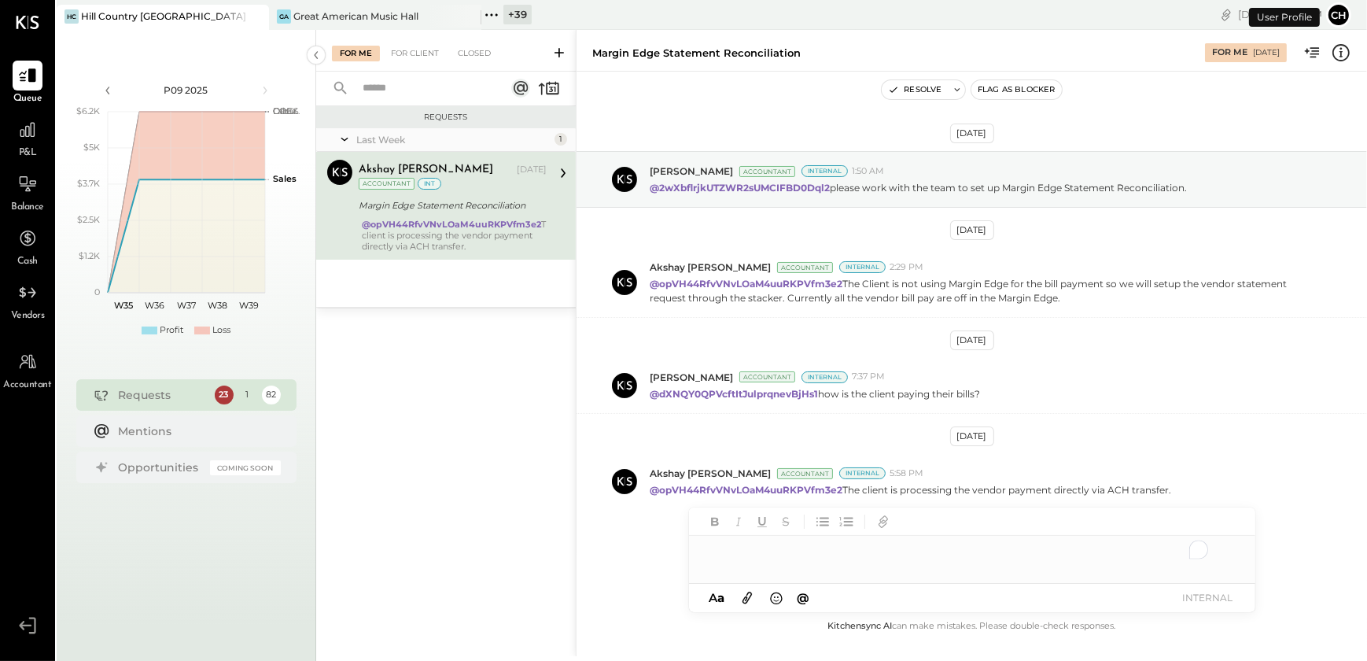
scroll to position [9, 0]
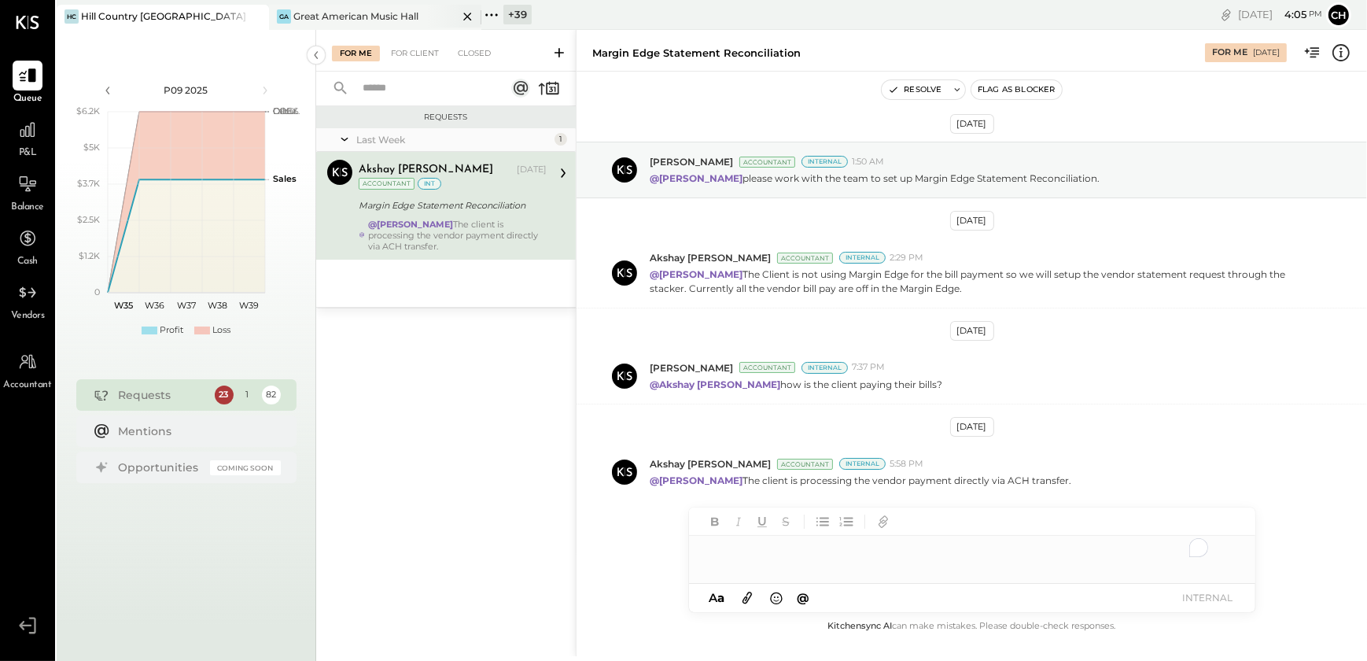
click at [464, 13] on icon at bounding box center [467, 17] width 8 height 8
click at [29, 133] on icon at bounding box center [28, 130] width 16 height 16
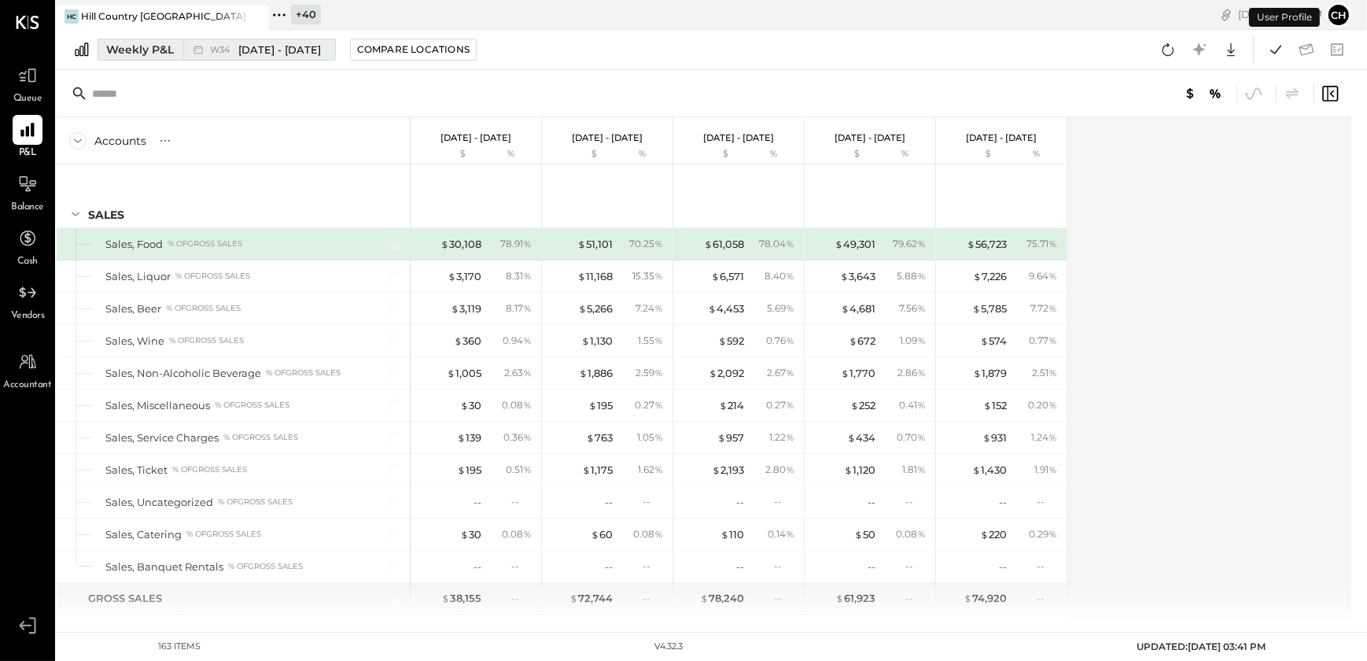
click at [139, 50] on div "Weekly P&L" at bounding box center [140, 50] width 68 height 16
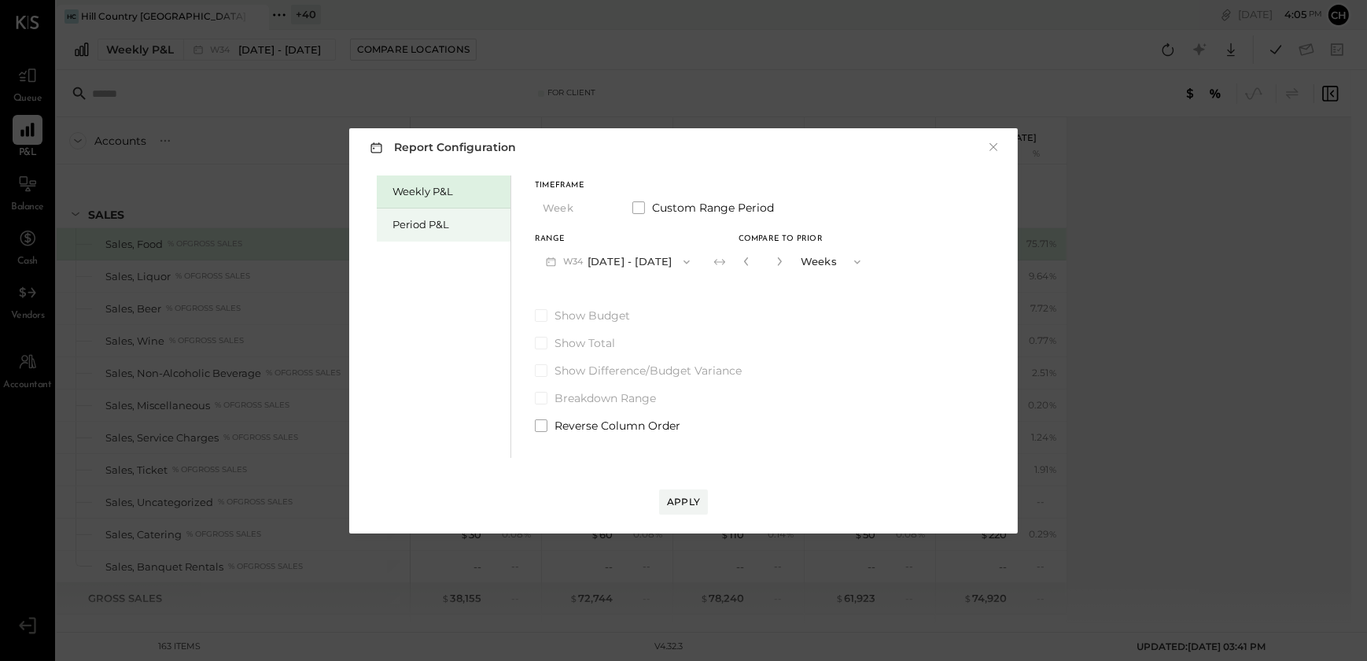
click at [419, 234] on div "Period P&L" at bounding box center [444, 225] width 134 height 33
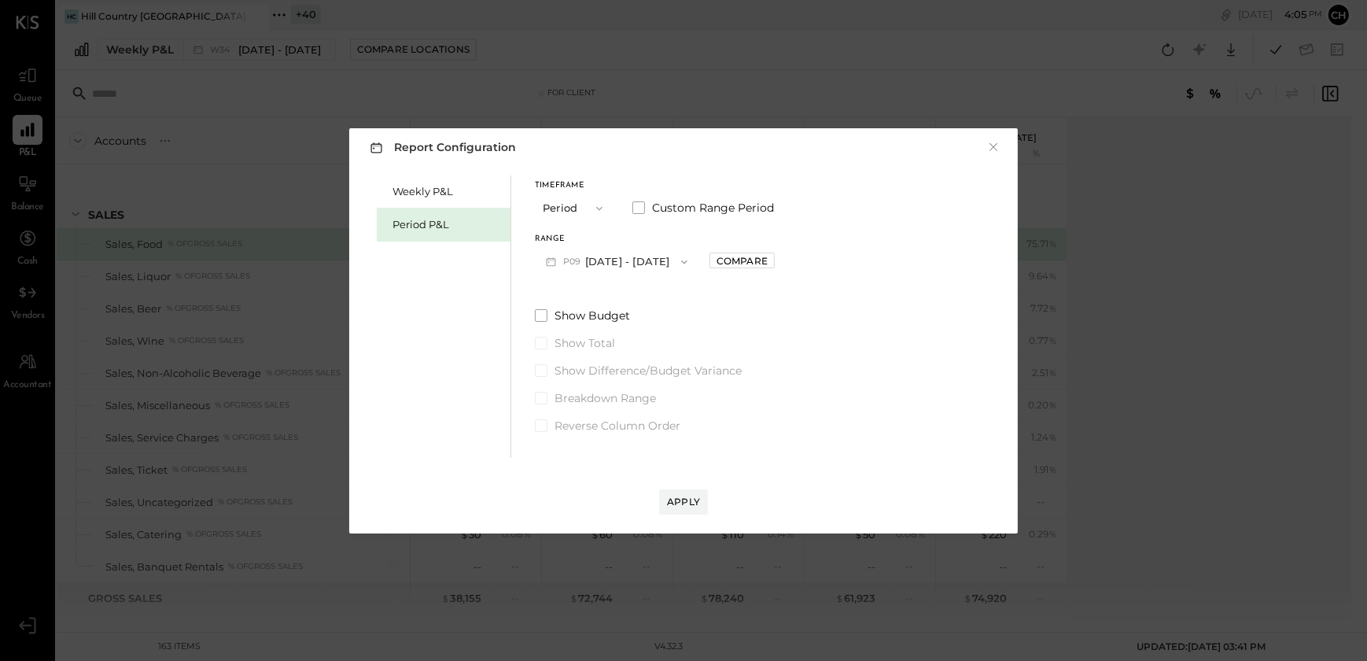
click at [662, 260] on button "P09 Aug 25 - Sep 28, 2025" at bounding box center [617, 261] width 164 height 29
click at [597, 300] on span "[DATE] - [DATE]" at bounding box center [609, 296] width 75 height 13
click at [755, 264] on div "Compare" at bounding box center [742, 260] width 51 height 13
click at [784, 266] on button "button" at bounding box center [777, 261] width 13 height 17
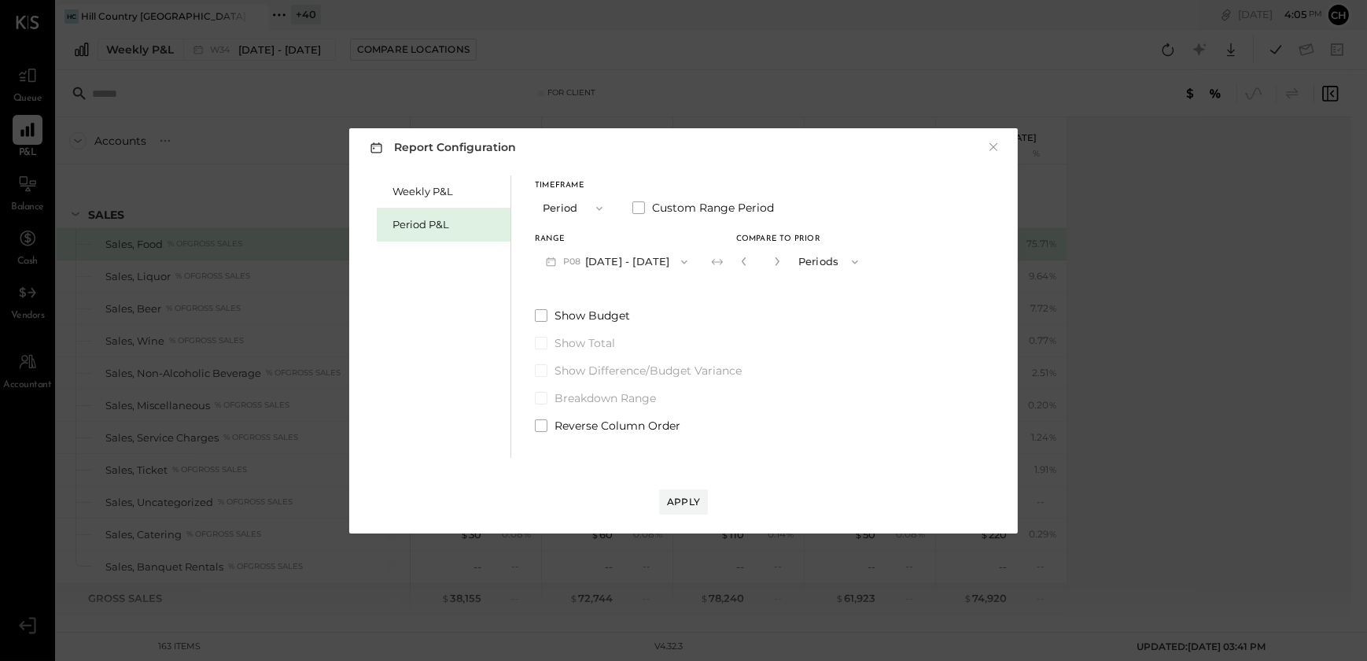
type input "*"
click at [684, 504] on div "Apply" at bounding box center [683, 501] width 33 height 13
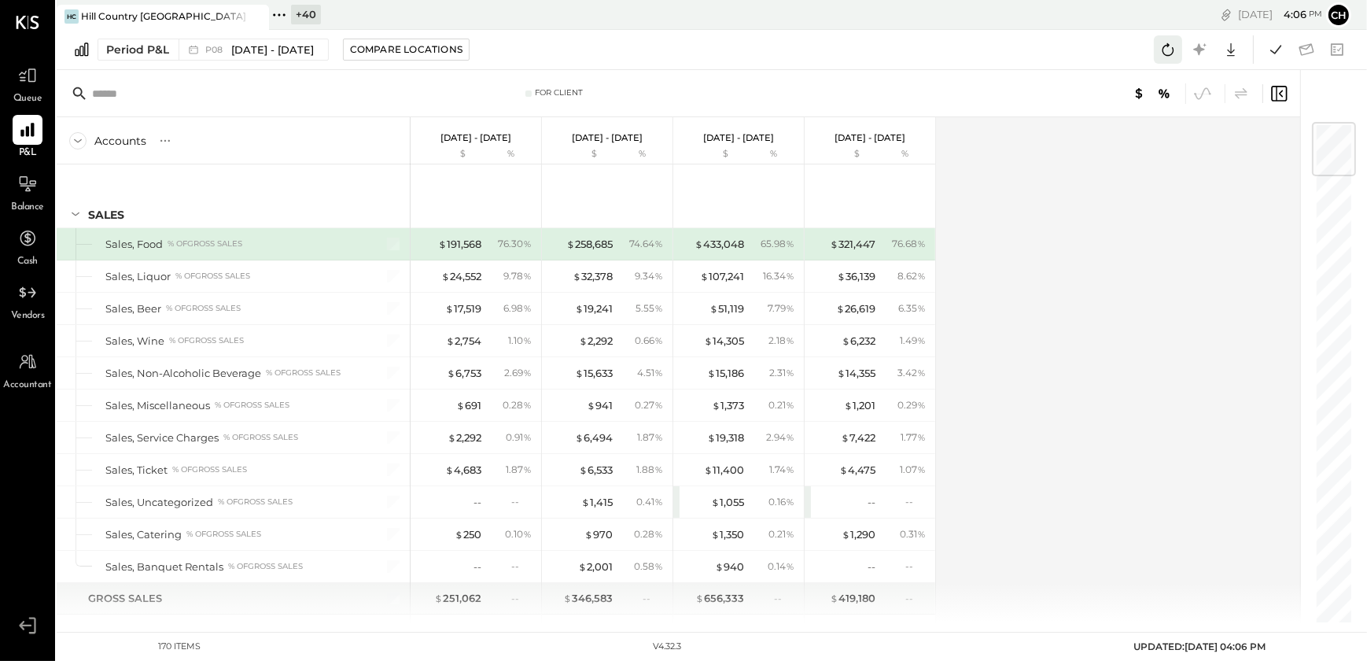
click at [1171, 53] on icon at bounding box center [1168, 49] width 20 height 20
click at [1282, 53] on icon at bounding box center [1276, 49] width 20 height 20
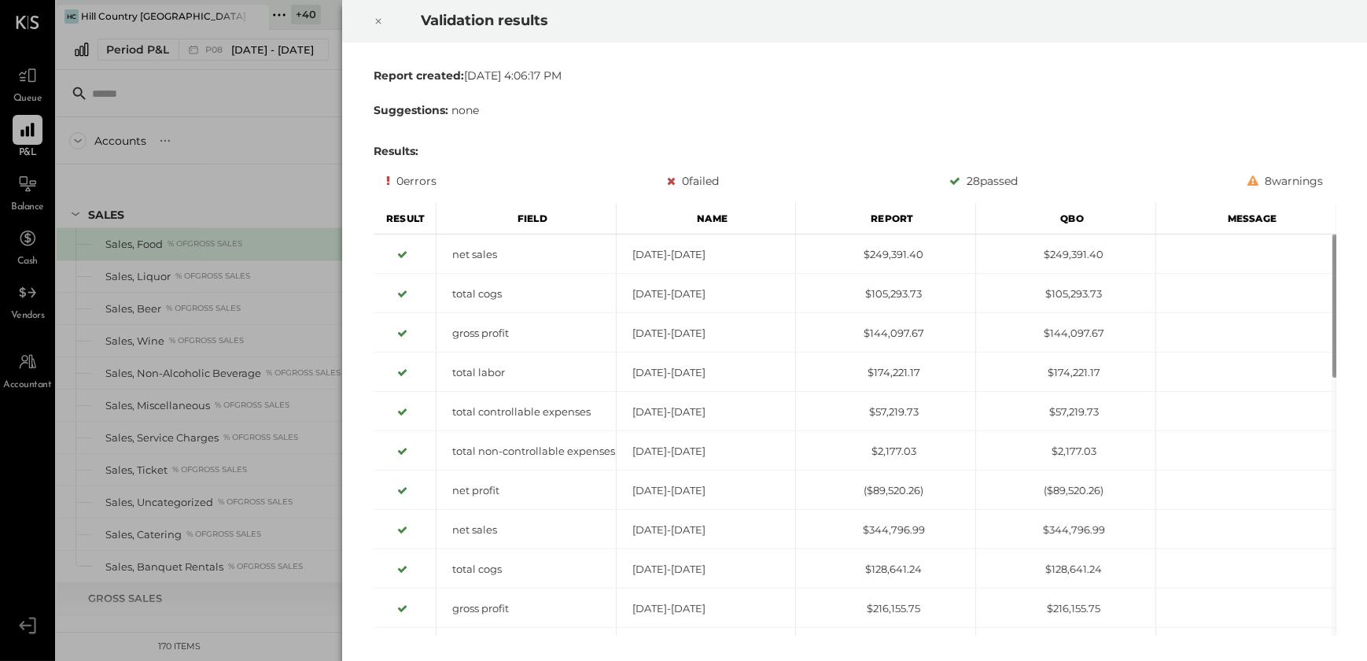
click at [377, 29] on icon at bounding box center [378, 21] width 9 height 19
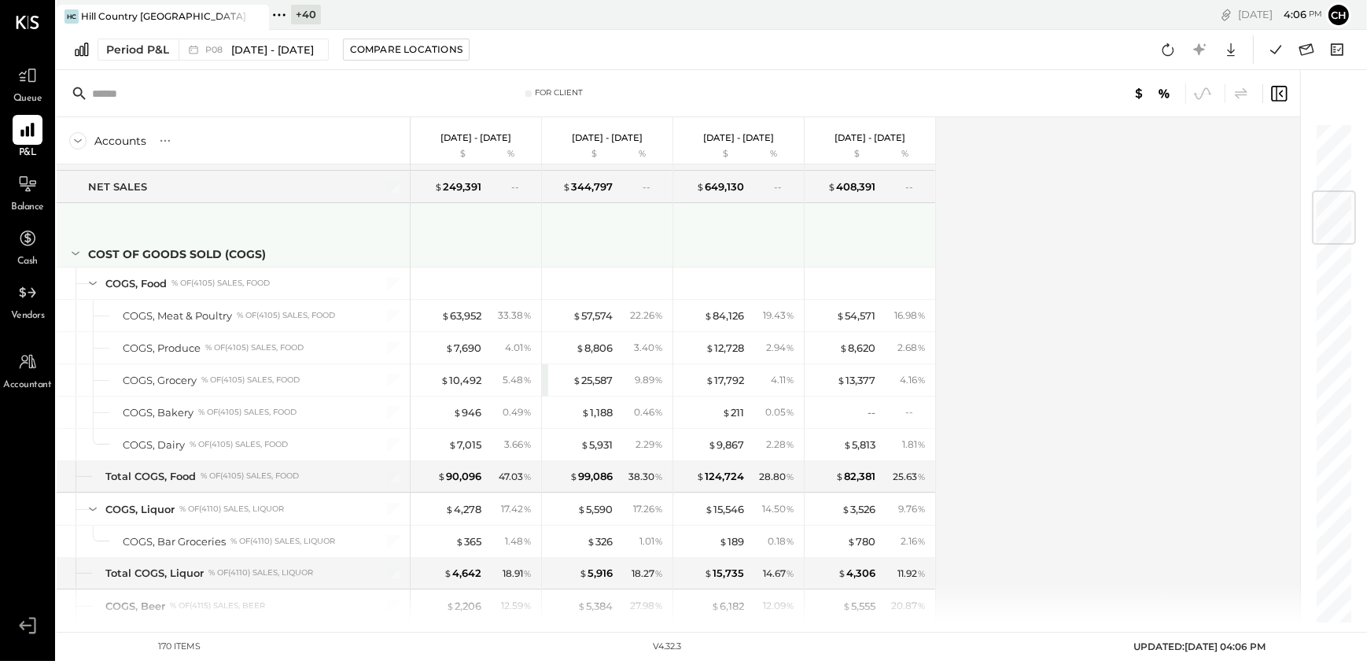
scroll to position [644, 0]
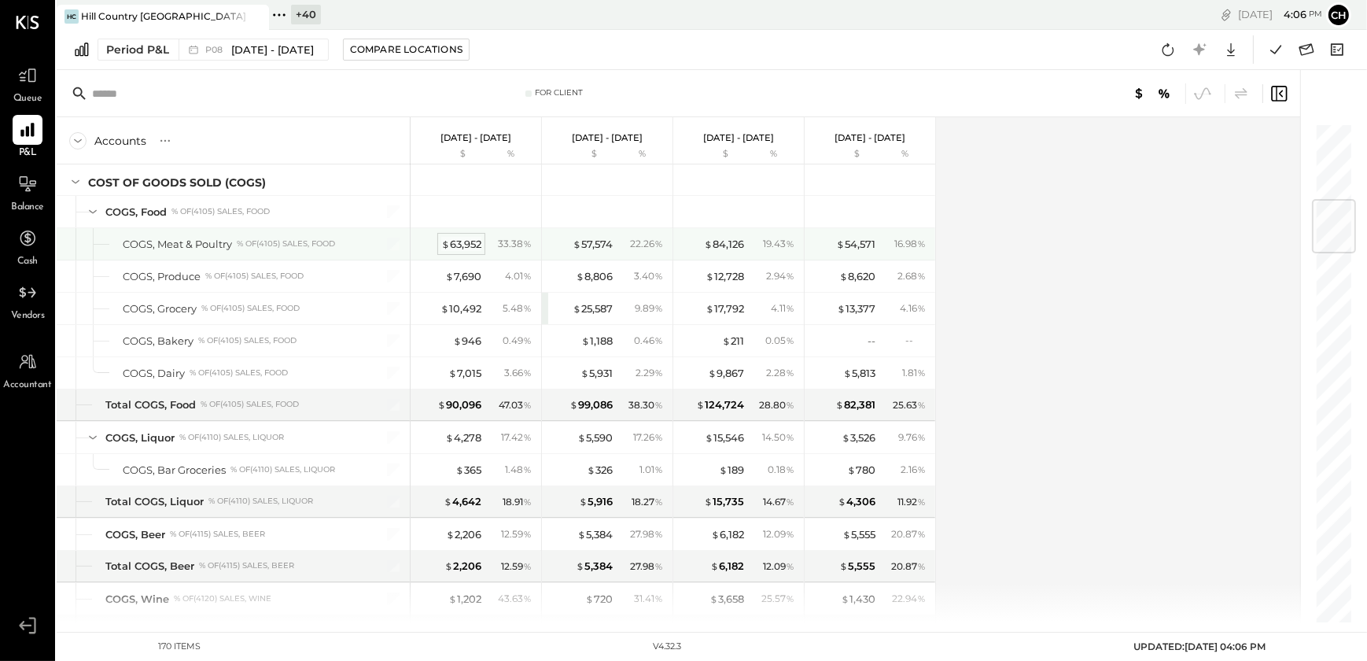
click at [459, 237] on div "$ 63,952" at bounding box center [461, 244] width 40 height 15
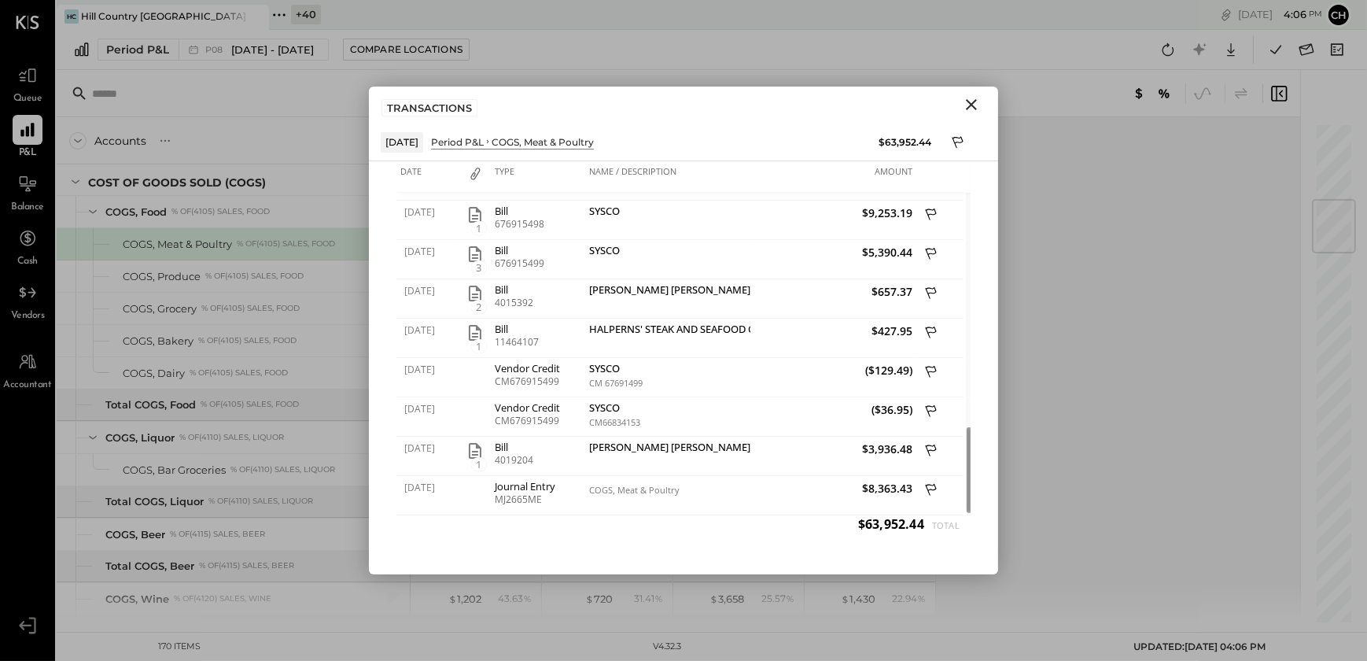
click at [968, 105] on icon "Close" at bounding box center [971, 104] width 19 height 19
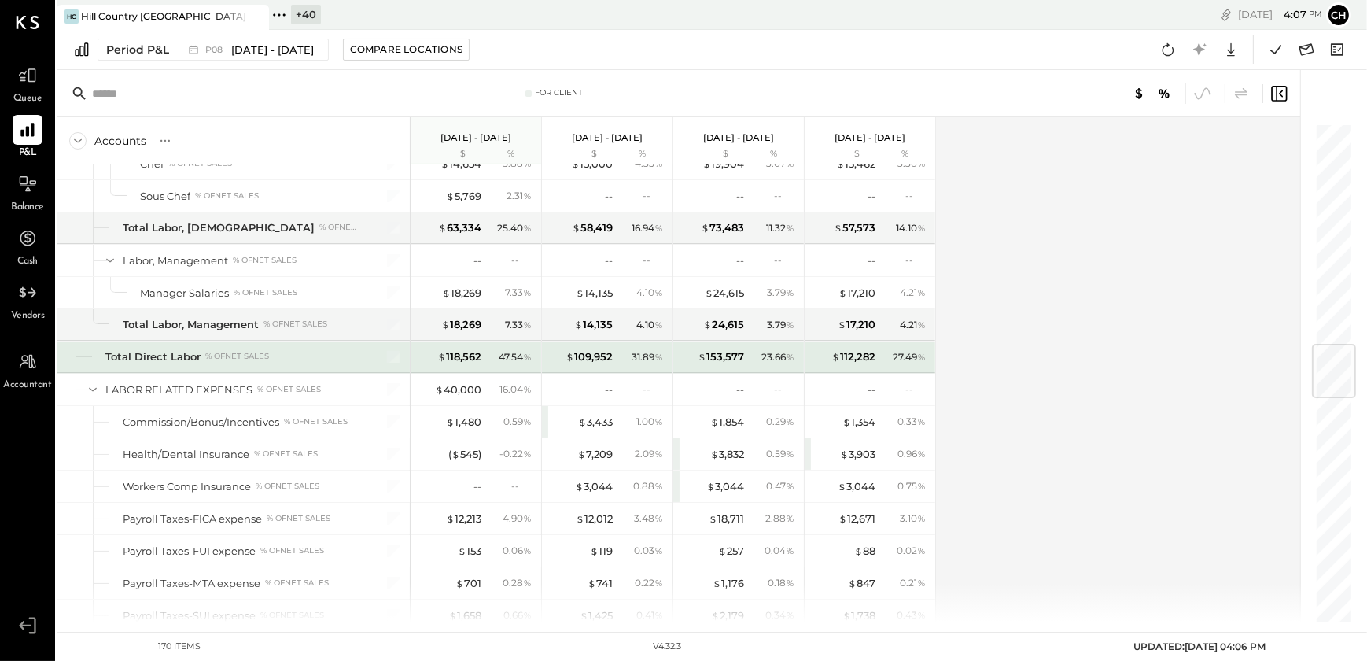
scroll to position [1859, 0]
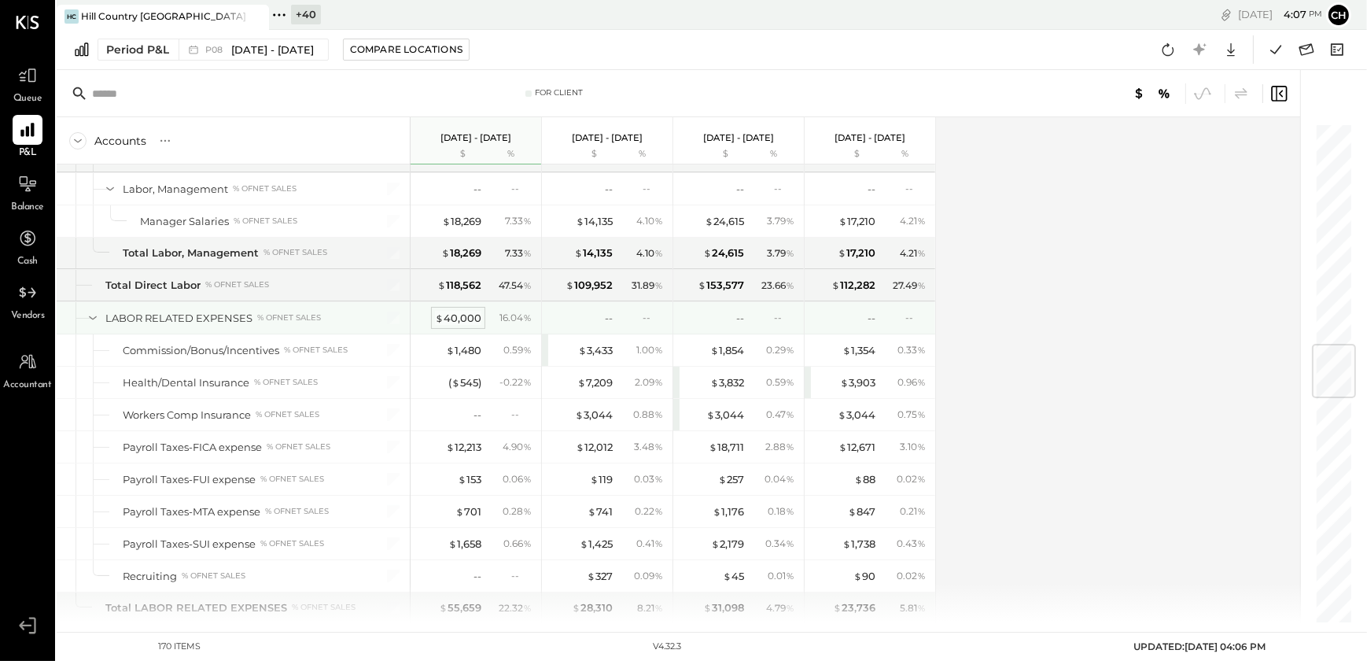
click at [455, 315] on div "$ 40,000" at bounding box center [458, 318] width 46 height 15
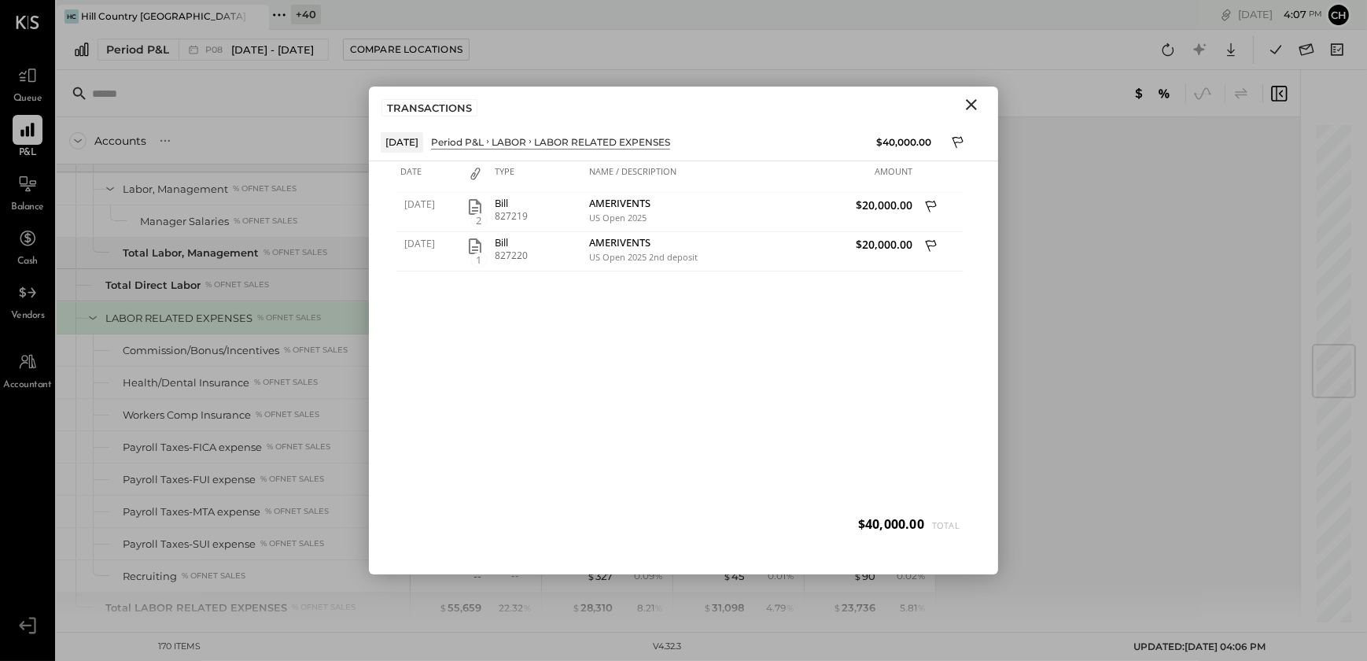
click at [974, 104] on icon "Close" at bounding box center [971, 104] width 19 height 19
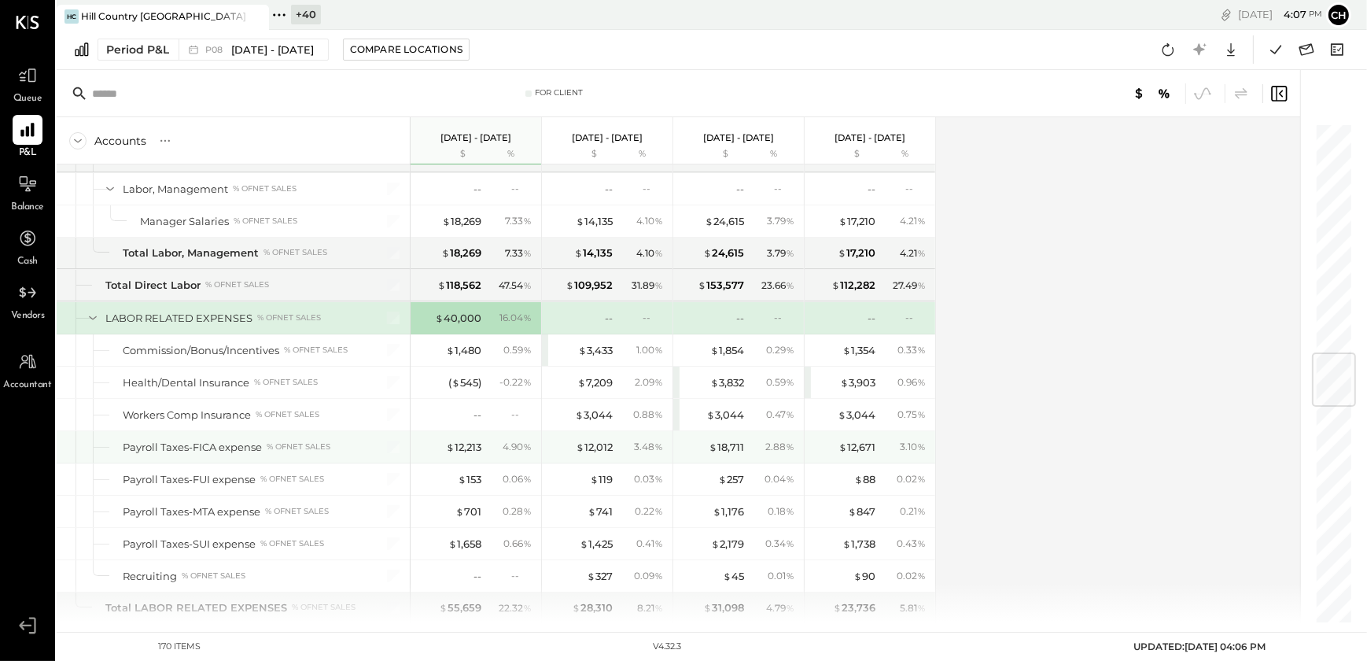
scroll to position [1931, 0]
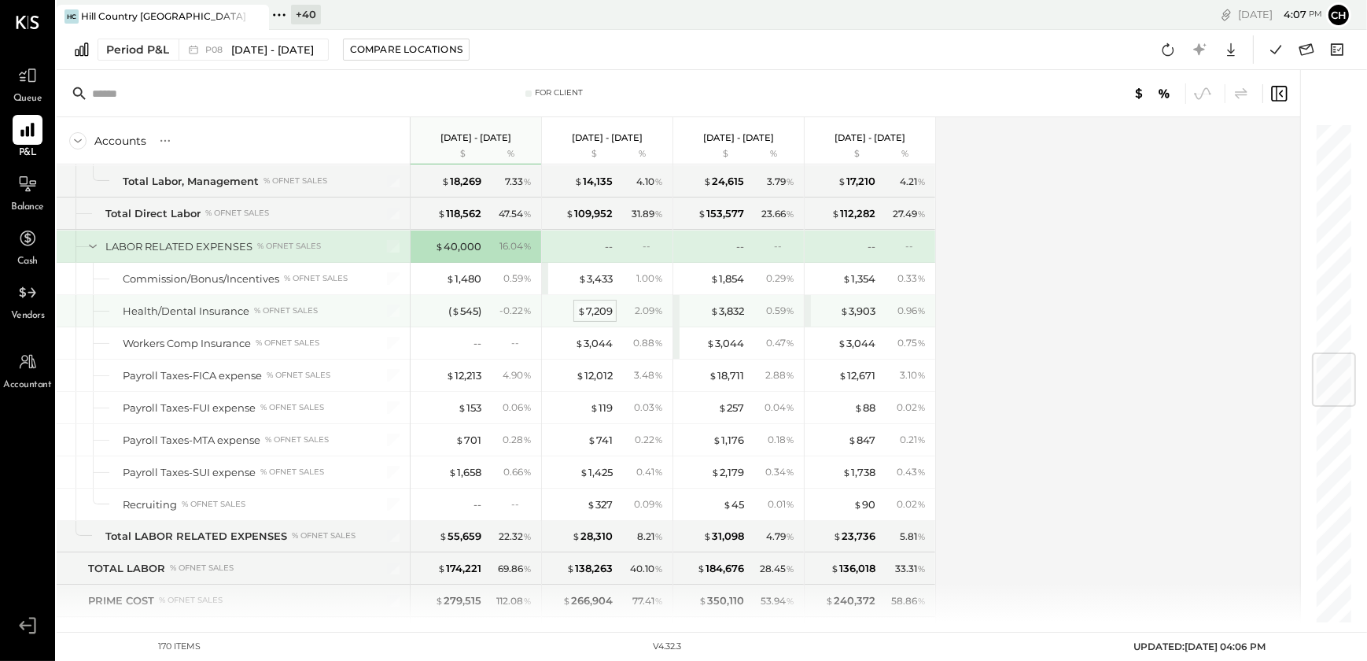
click at [605, 311] on div "$ 7,209" at bounding box center [595, 311] width 35 height 15
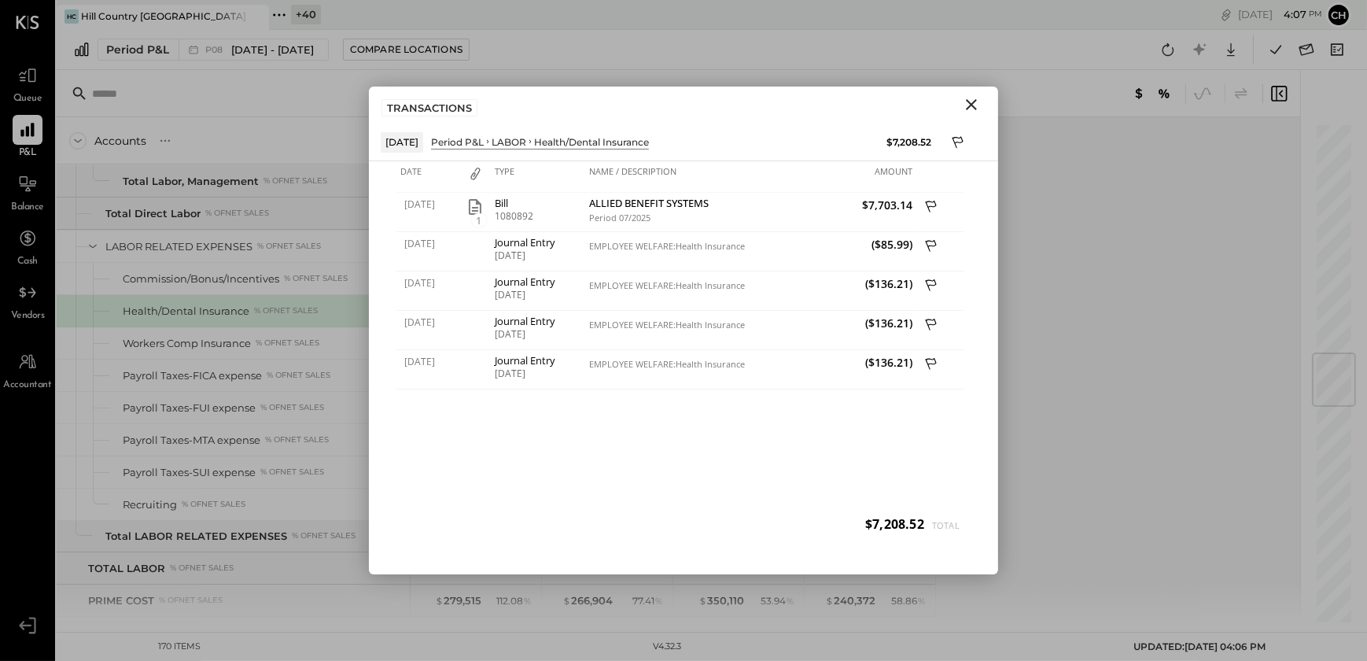
click at [971, 107] on icon "Close" at bounding box center [971, 104] width 19 height 19
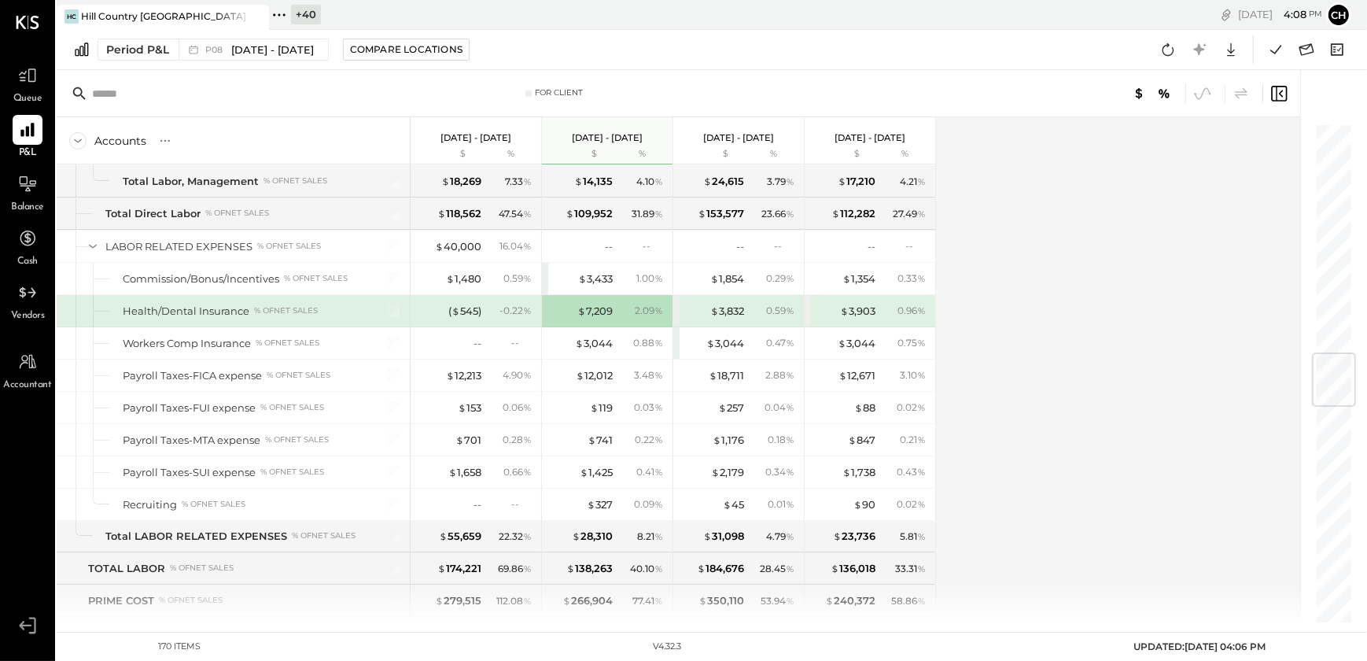
click at [590, 297] on div "$ 7,209 2.09 %" at bounding box center [609, 310] width 118 height 31
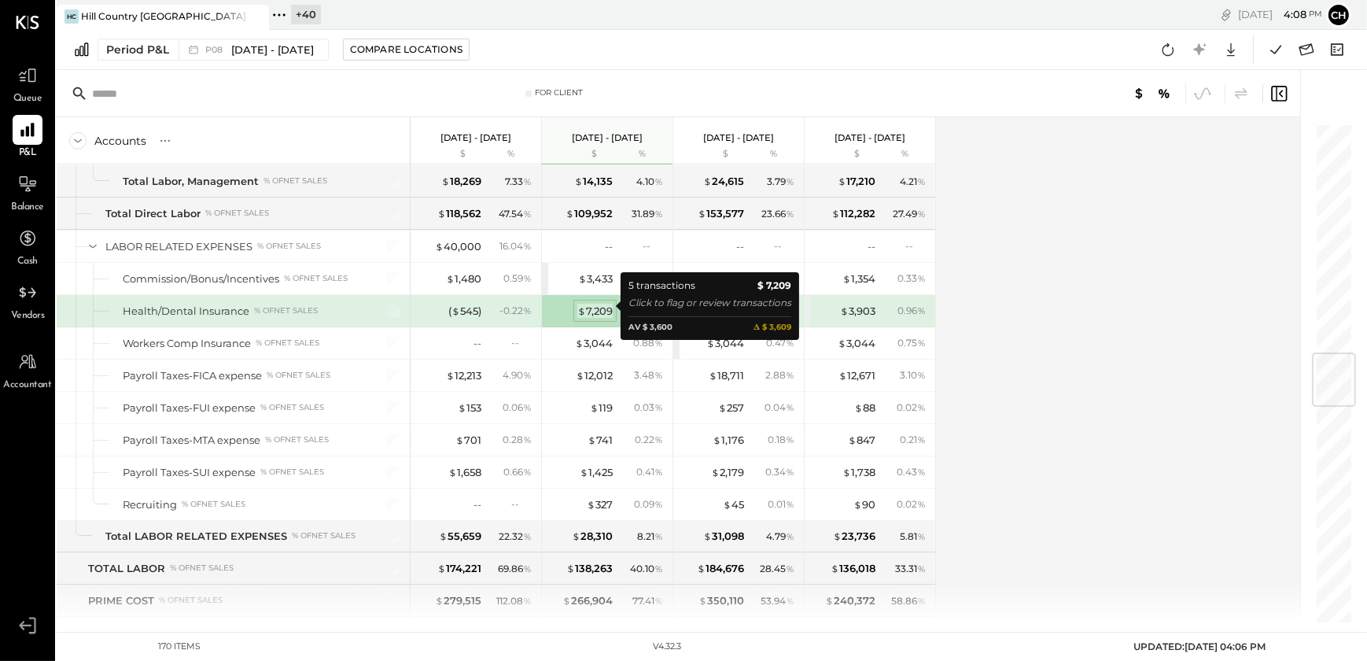
click at [601, 307] on div "$ 7,209" at bounding box center [595, 311] width 35 height 15
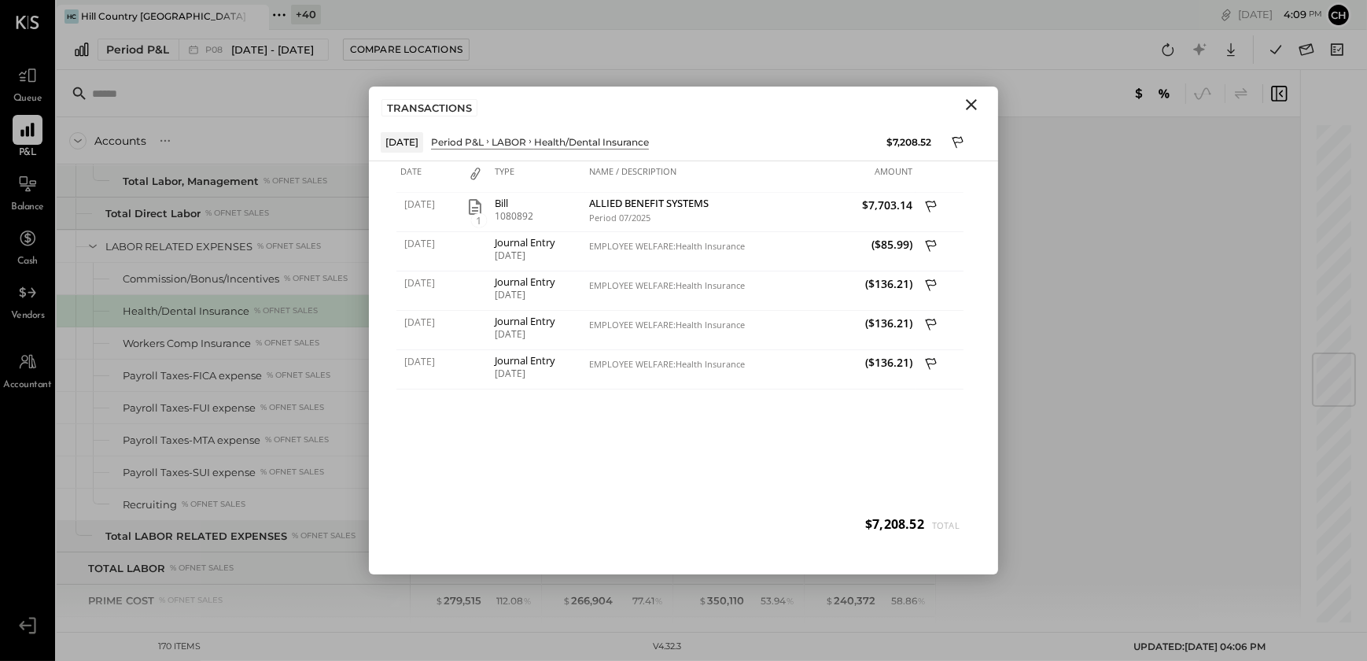
click at [971, 110] on icon "Close" at bounding box center [971, 104] width 19 height 19
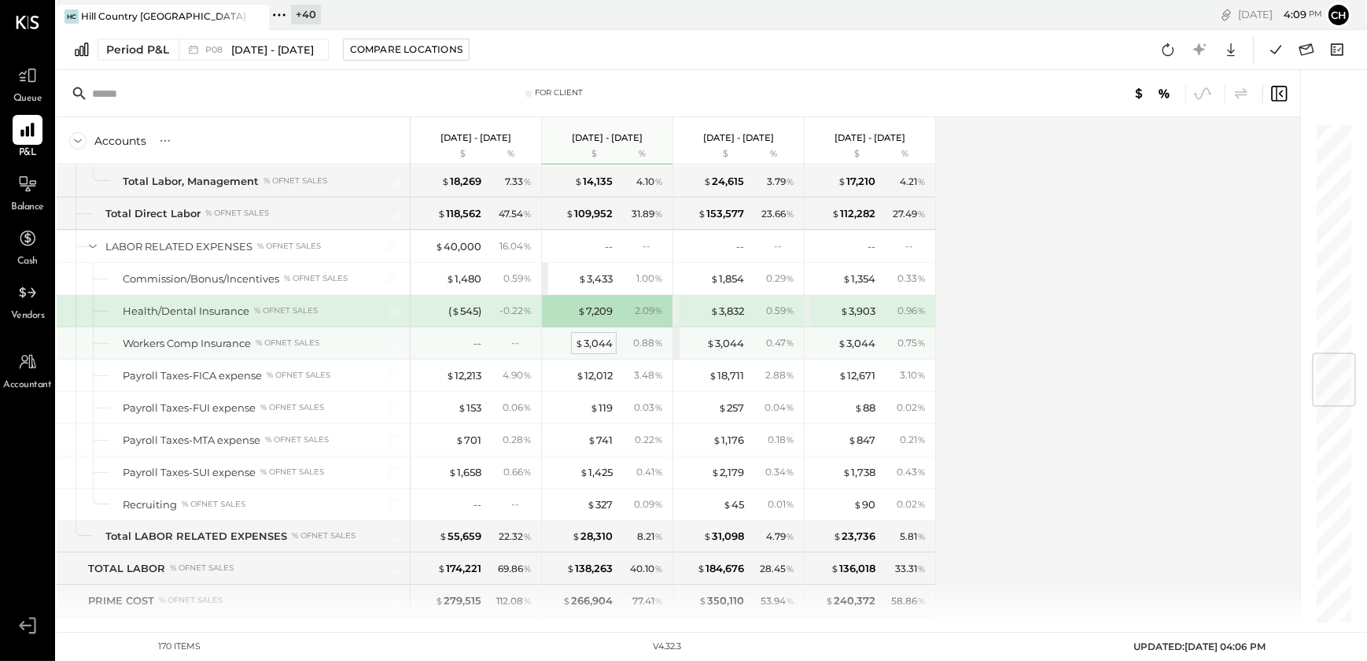
click at [598, 341] on div "$ 3,044" at bounding box center [594, 343] width 38 height 15
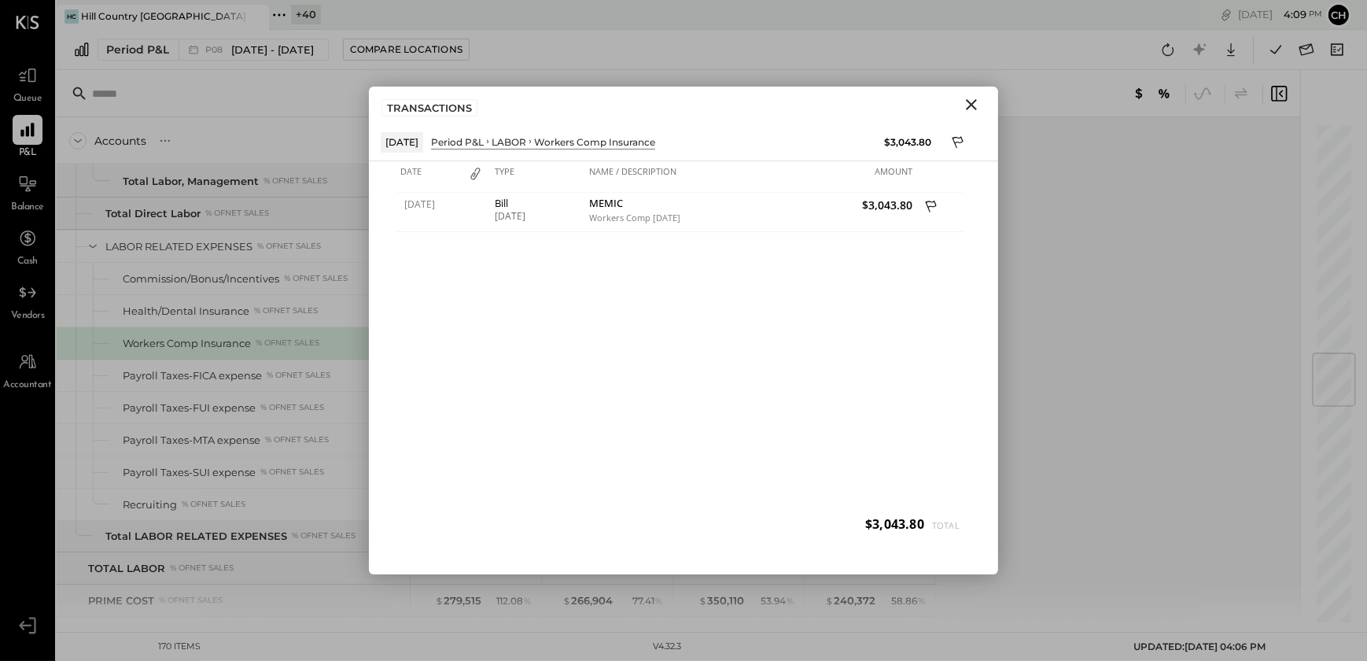
click at [973, 106] on icon "Close" at bounding box center [971, 104] width 11 height 11
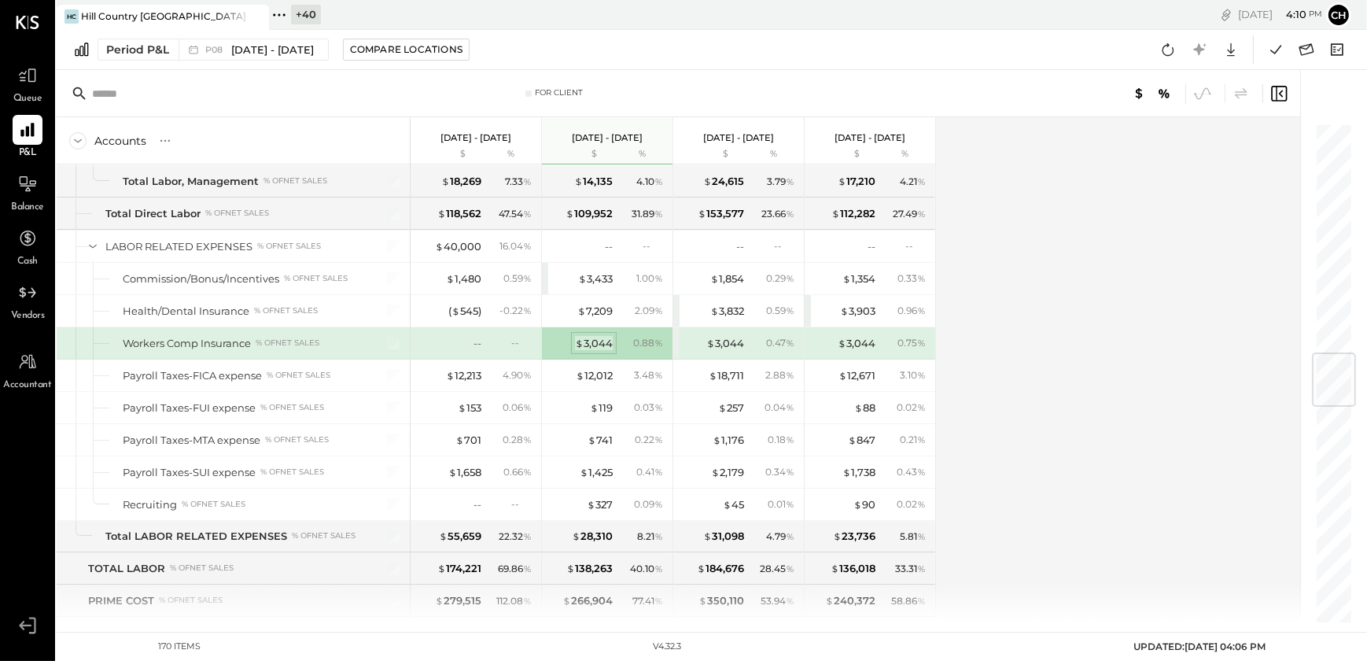
click at [601, 338] on div "$ 3,044" at bounding box center [594, 343] width 38 height 15
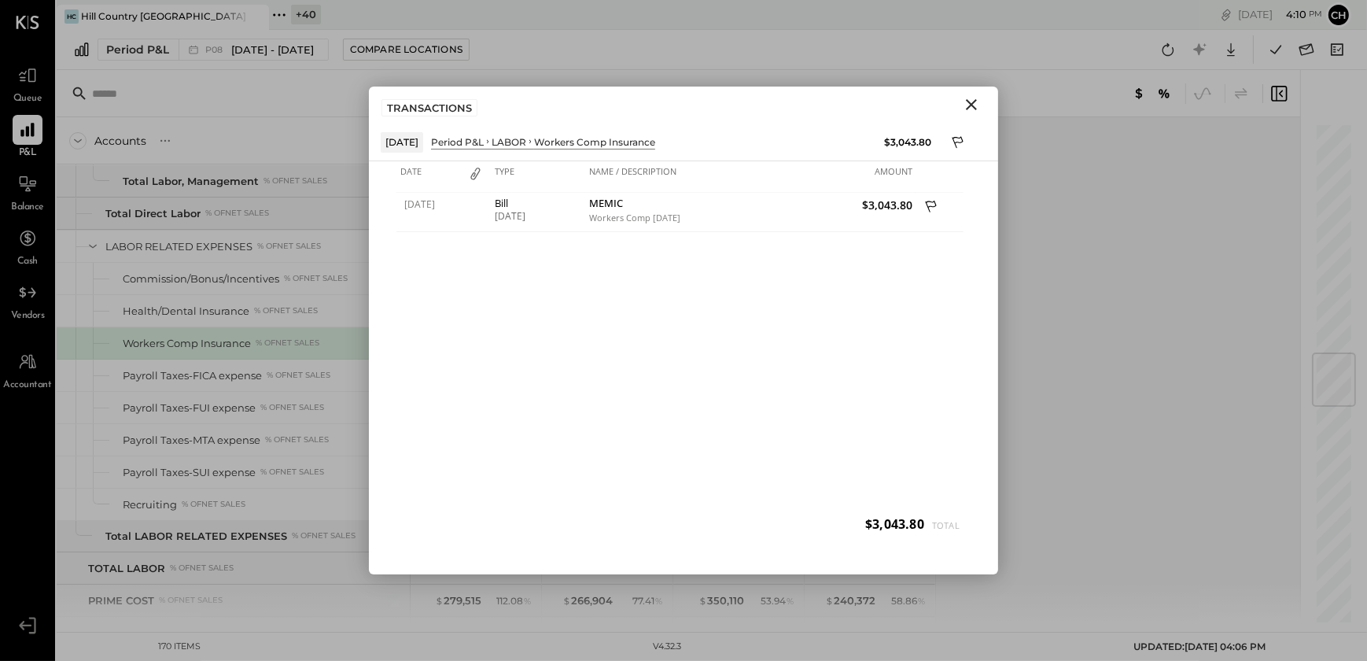
click at [973, 109] on icon "Close" at bounding box center [971, 104] width 19 height 19
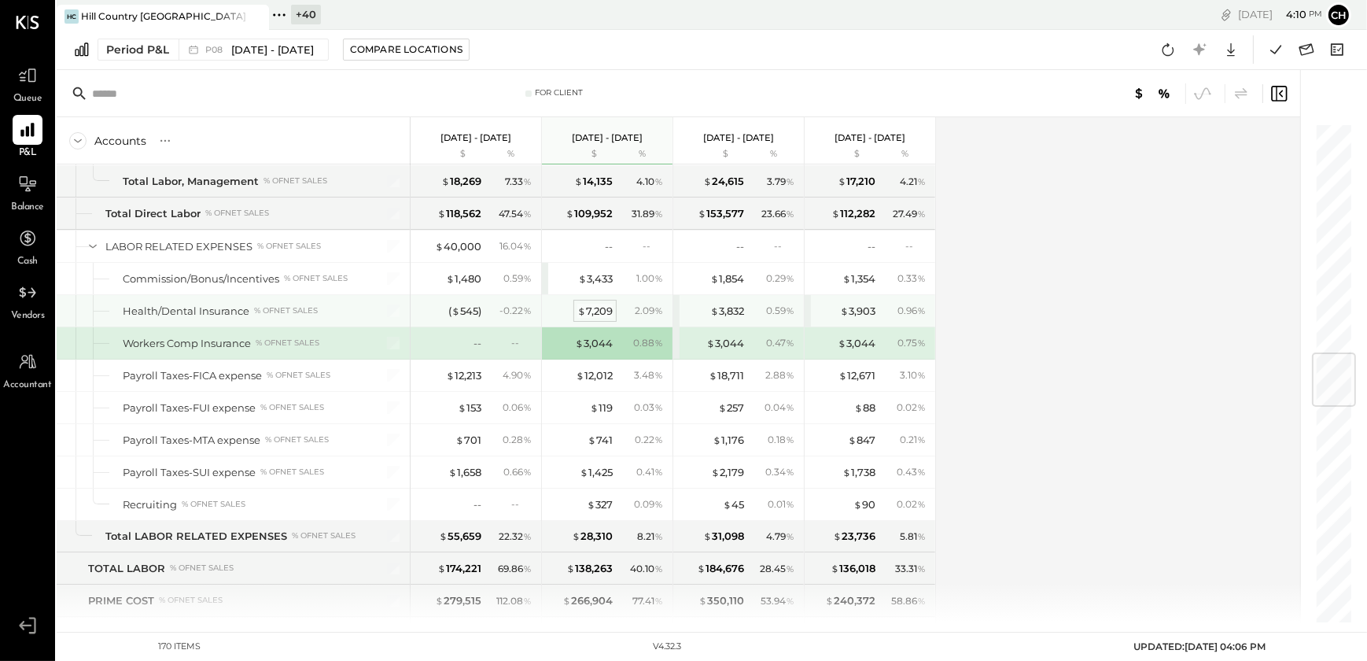
click at [593, 305] on div "$ 7,209" at bounding box center [595, 311] width 35 height 15
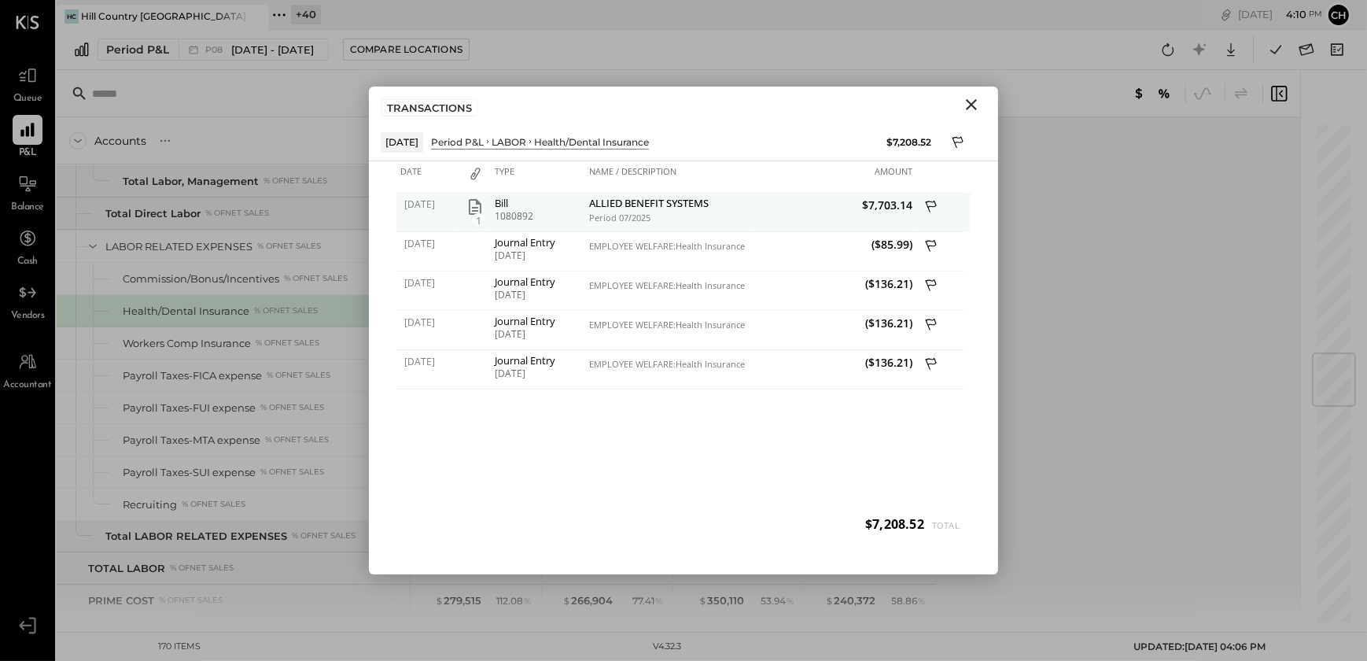
click at [474, 205] on icon "button" at bounding box center [475, 206] width 19 height 19
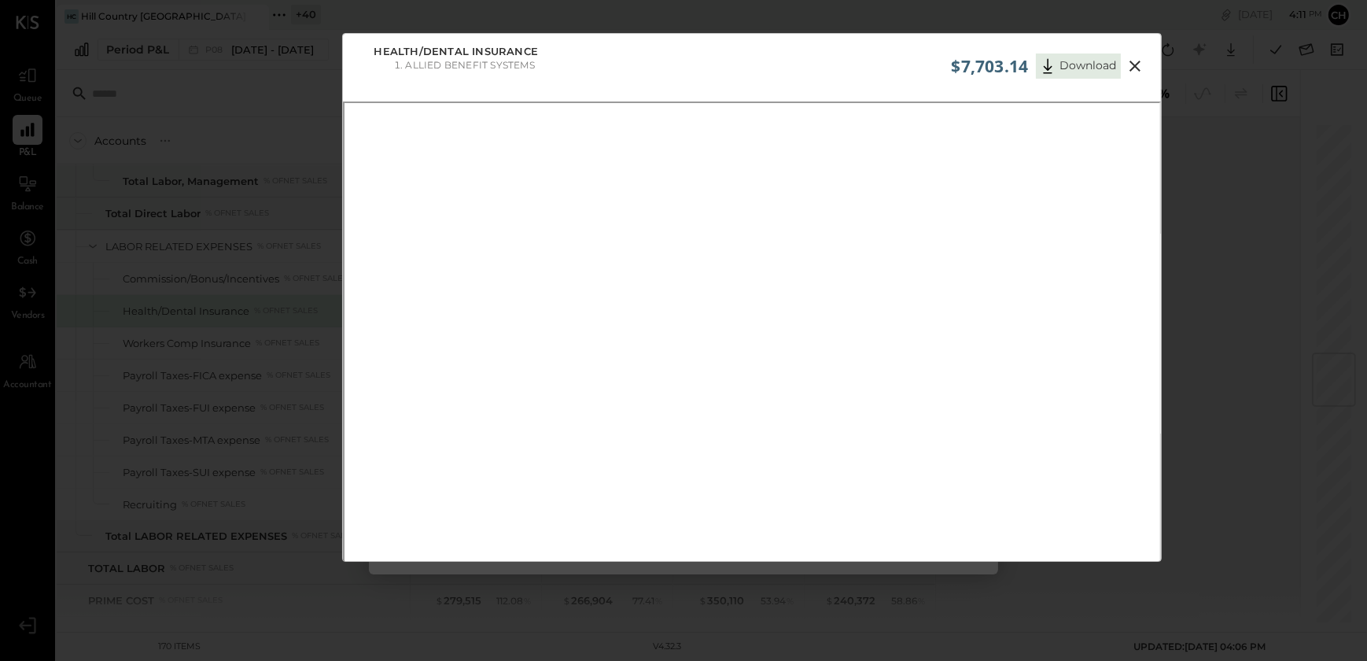
click at [1135, 67] on icon at bounding box center [1135, 66] width 11 height 11
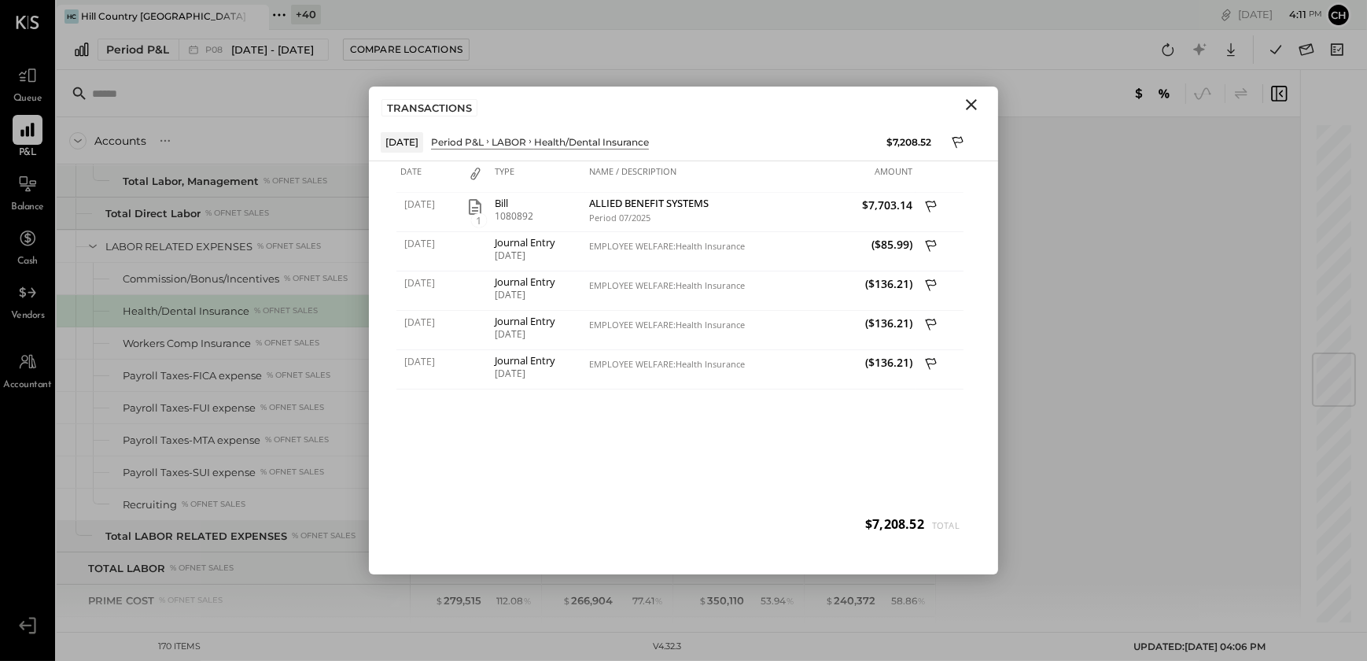
click at [973, 109] on icon "Close" at bounding box center [971, 104] width 19 height 19
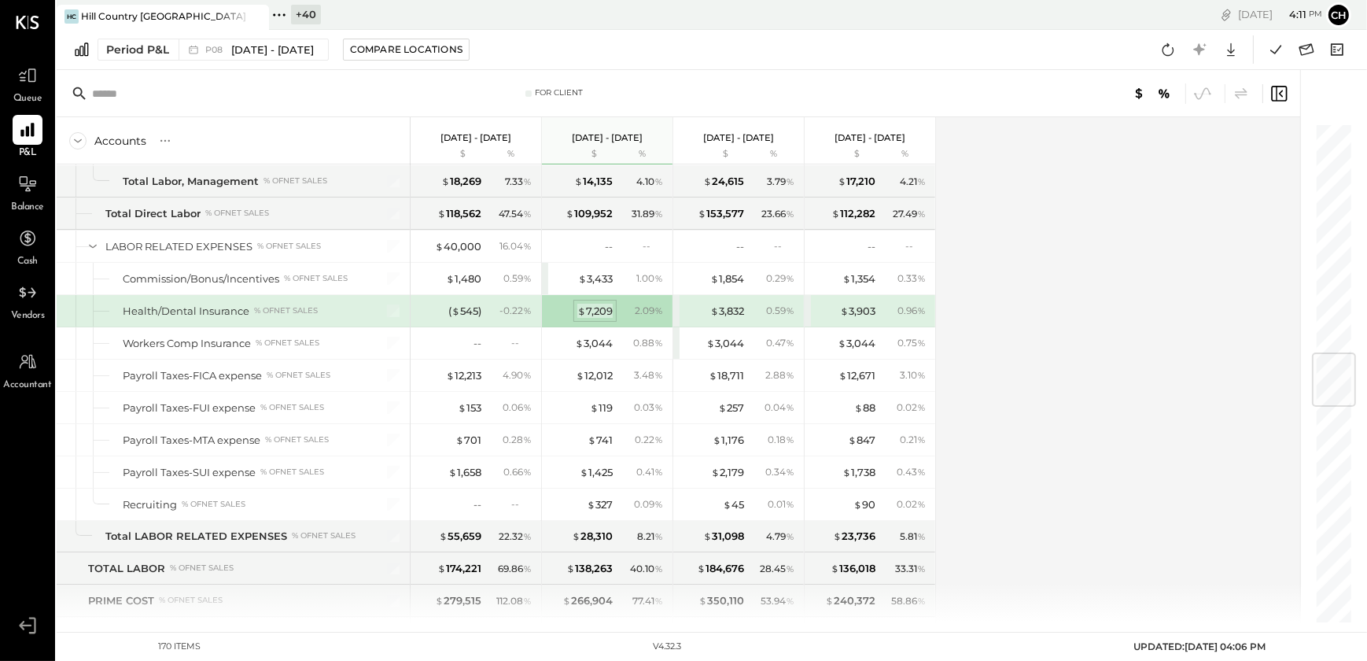
click at [595, 311] on div "$ 7,209" at bounding box center [595, 311] width 35 height 15
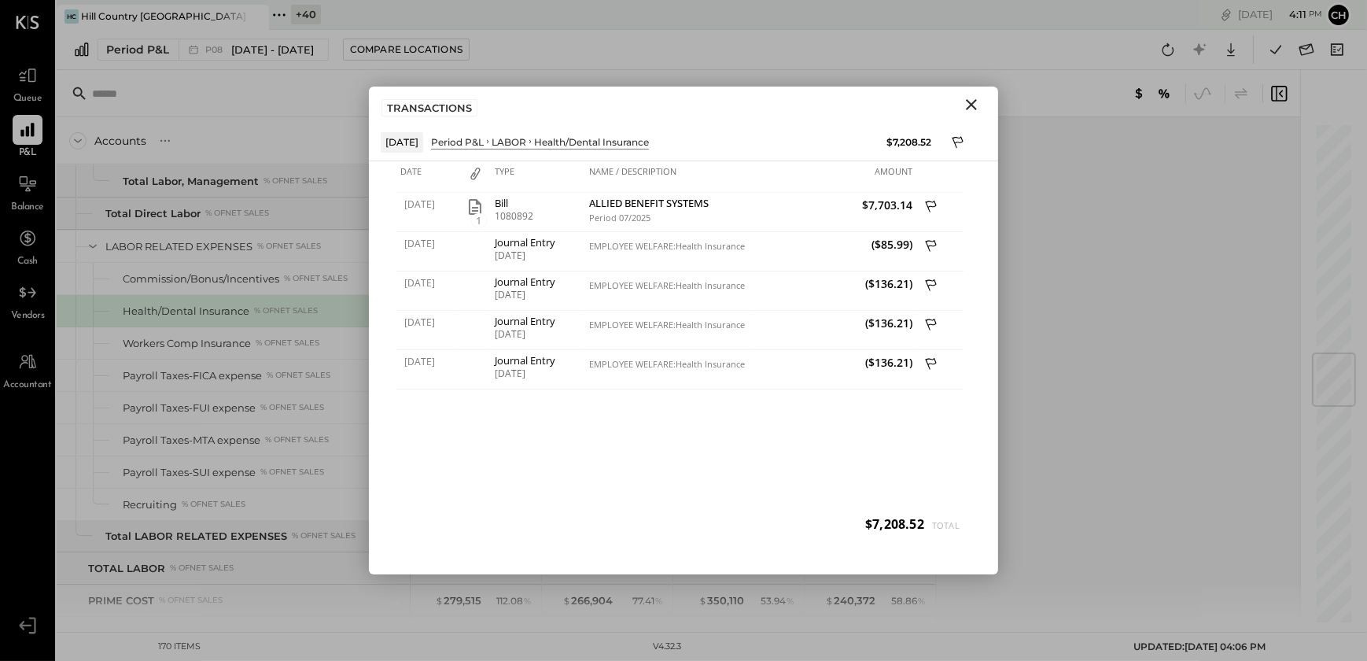
drag, startPoint x: 973, startPoint y: 110, endPoint x: 842, endPoint y: 157, distance: 138.9
click at [972, 110] on icon "Close" at bounding box center [971, 104] width 19 height 19
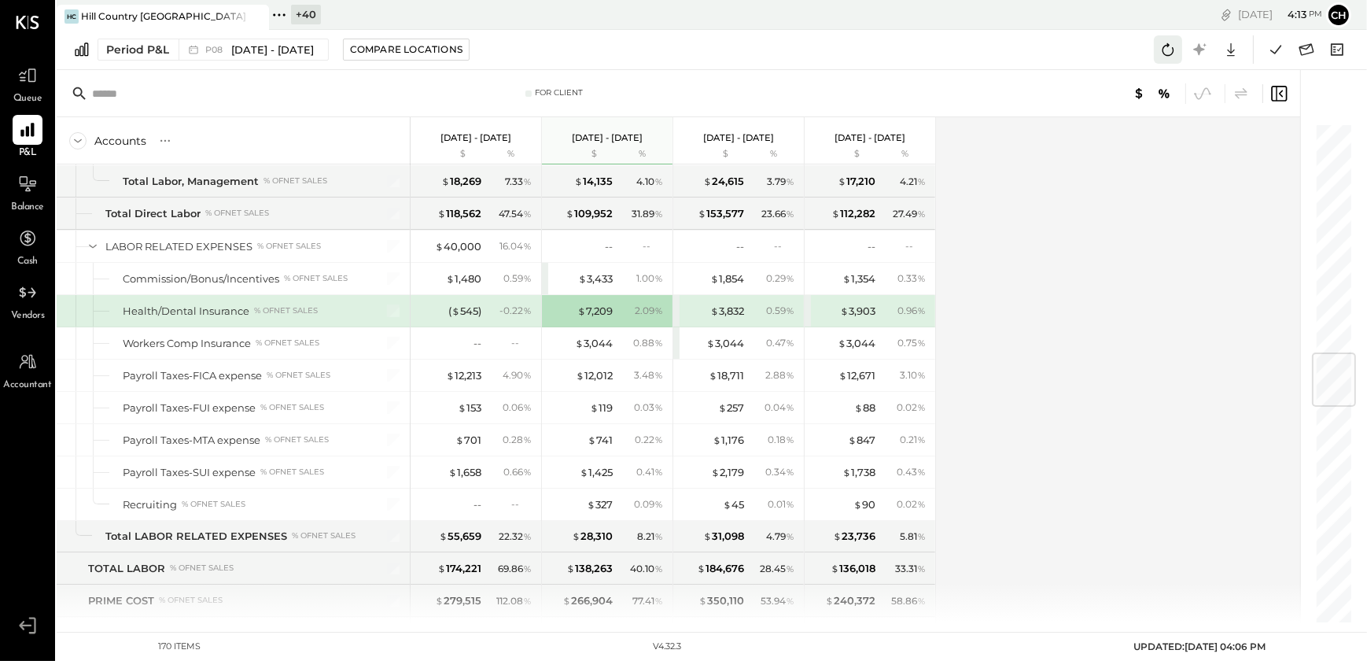
click at [1171, 45] on icon at bounding box center [1168, 49] width 20 height 20
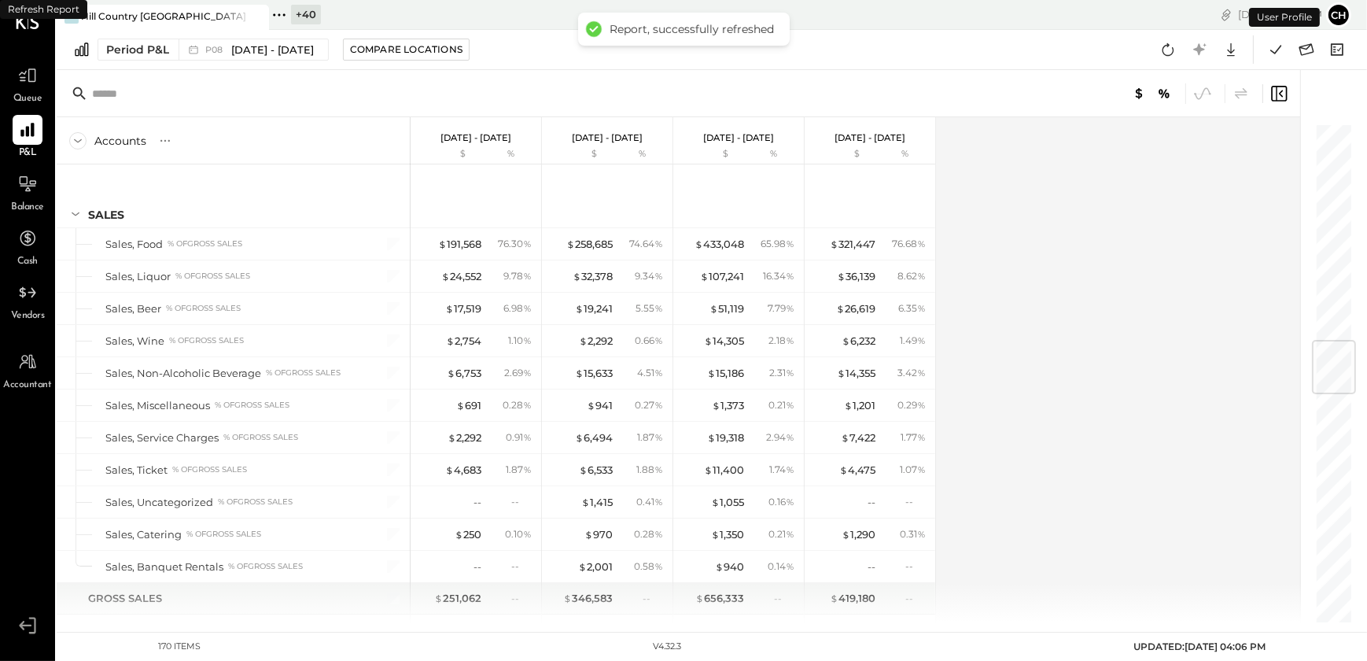
scroll to position [1828, 0]
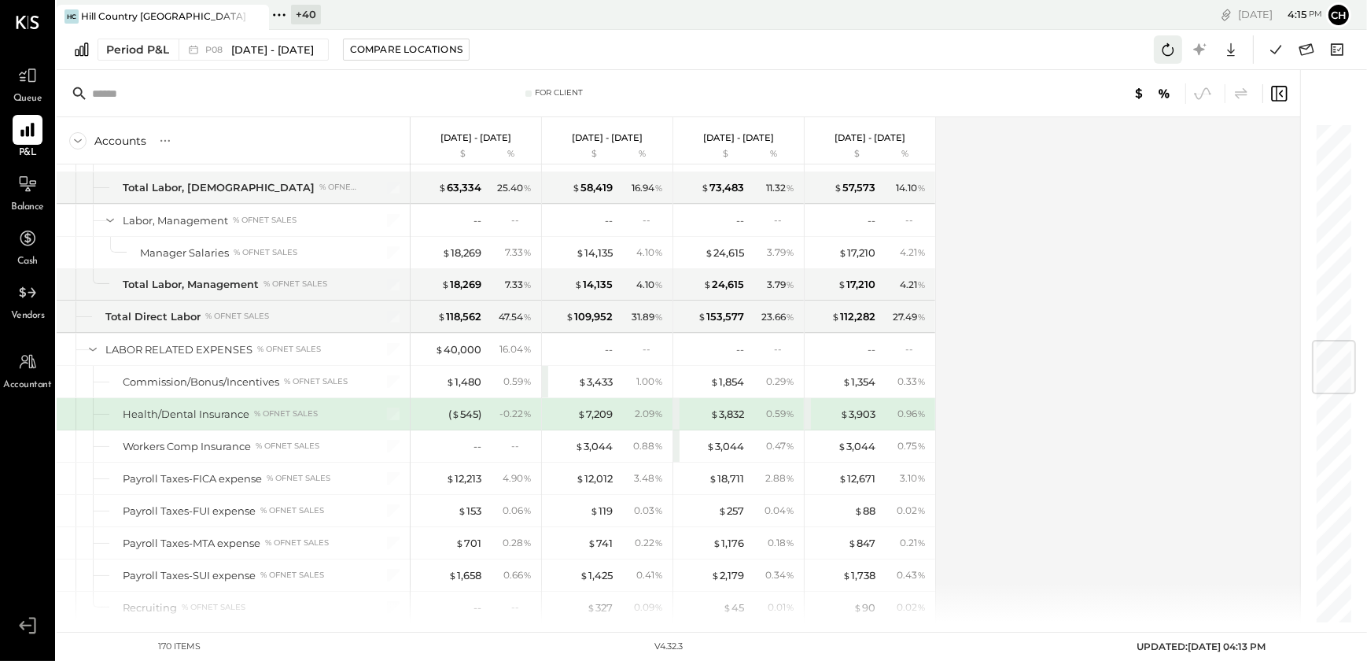
click at [1169, 51] on icon at bounding box center [1168, 49] width 20 height 20
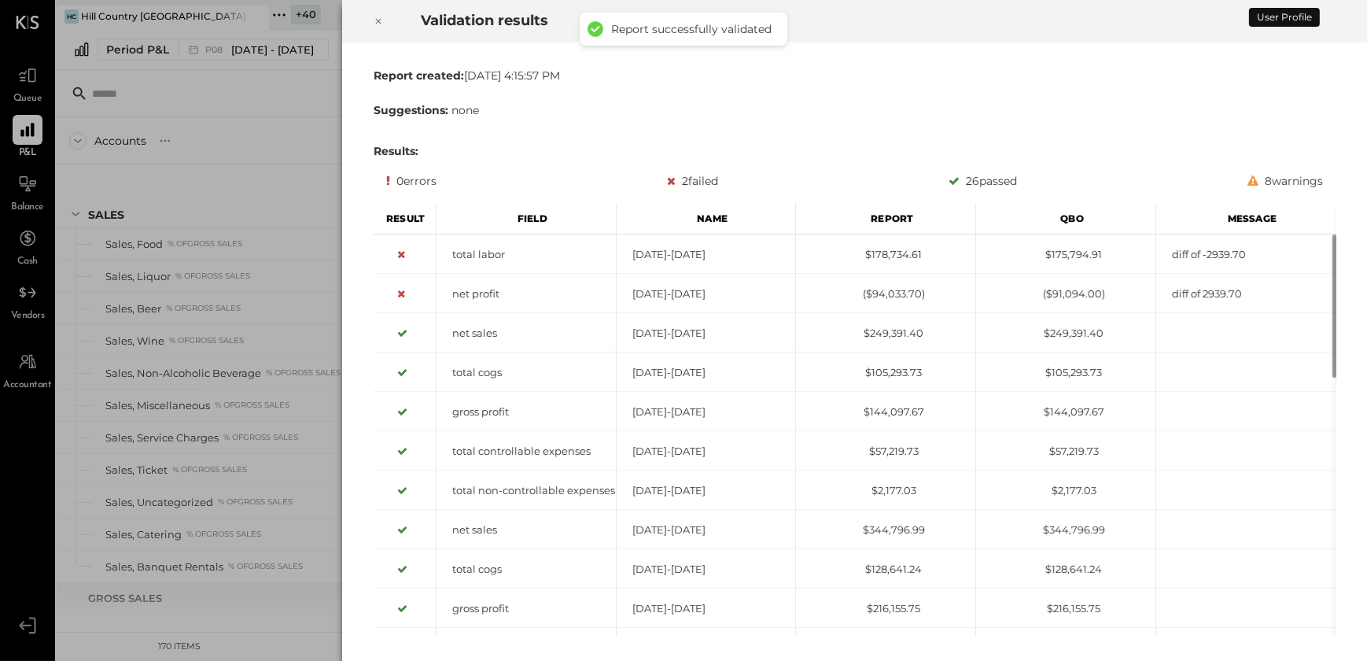
scroll to position [1828, 0]
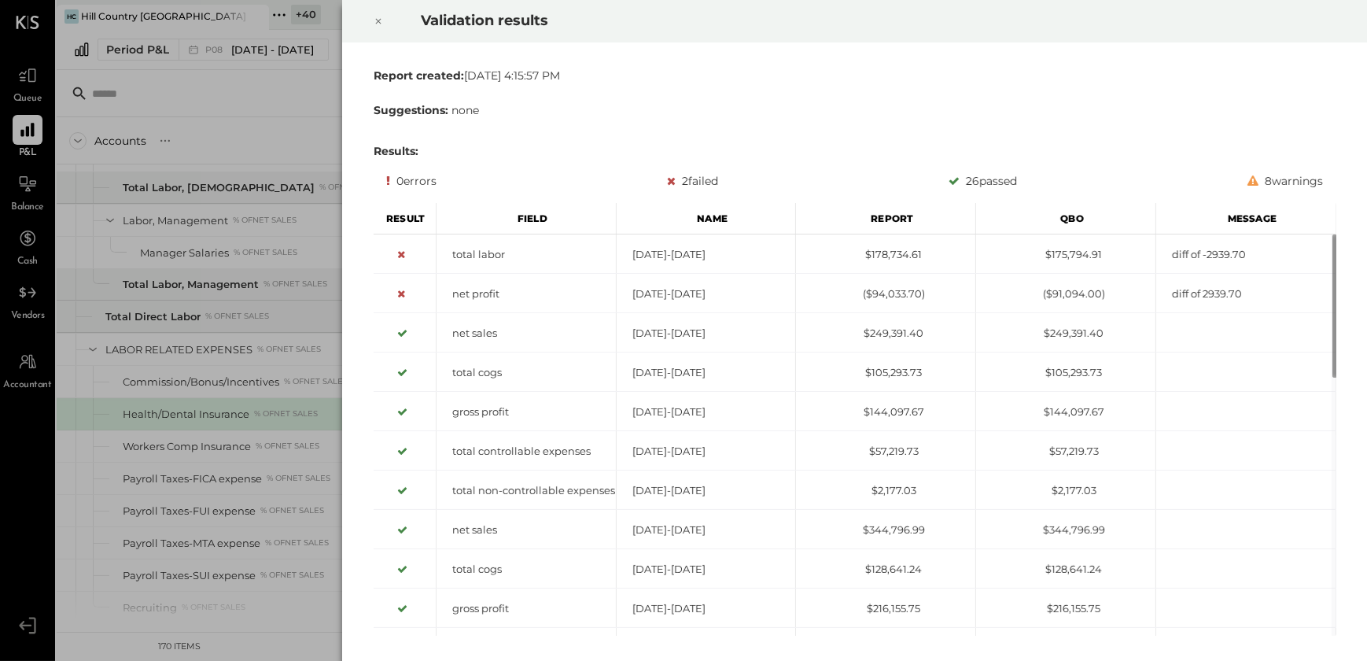
click at [378, 28] on icon at bounding box center [378, 21] width 9 height 19
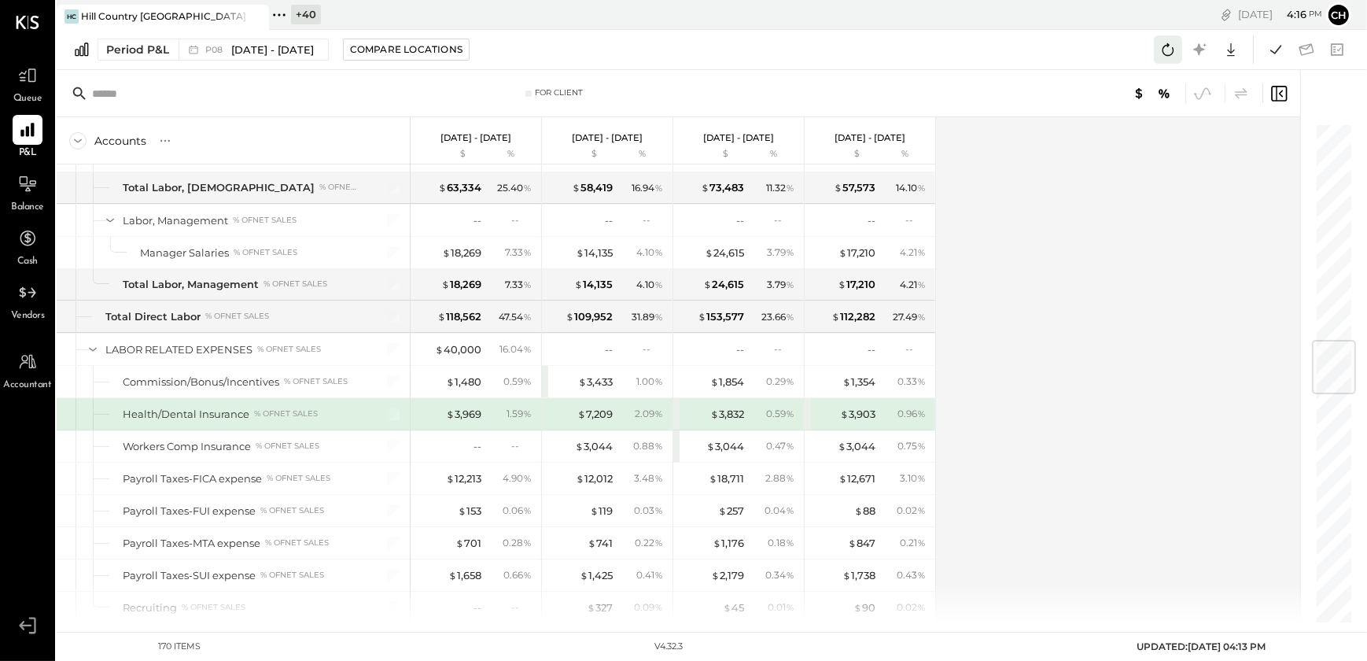
click at [1160, 55] on icon at bounding box center [1168, 49] width 20 height 20
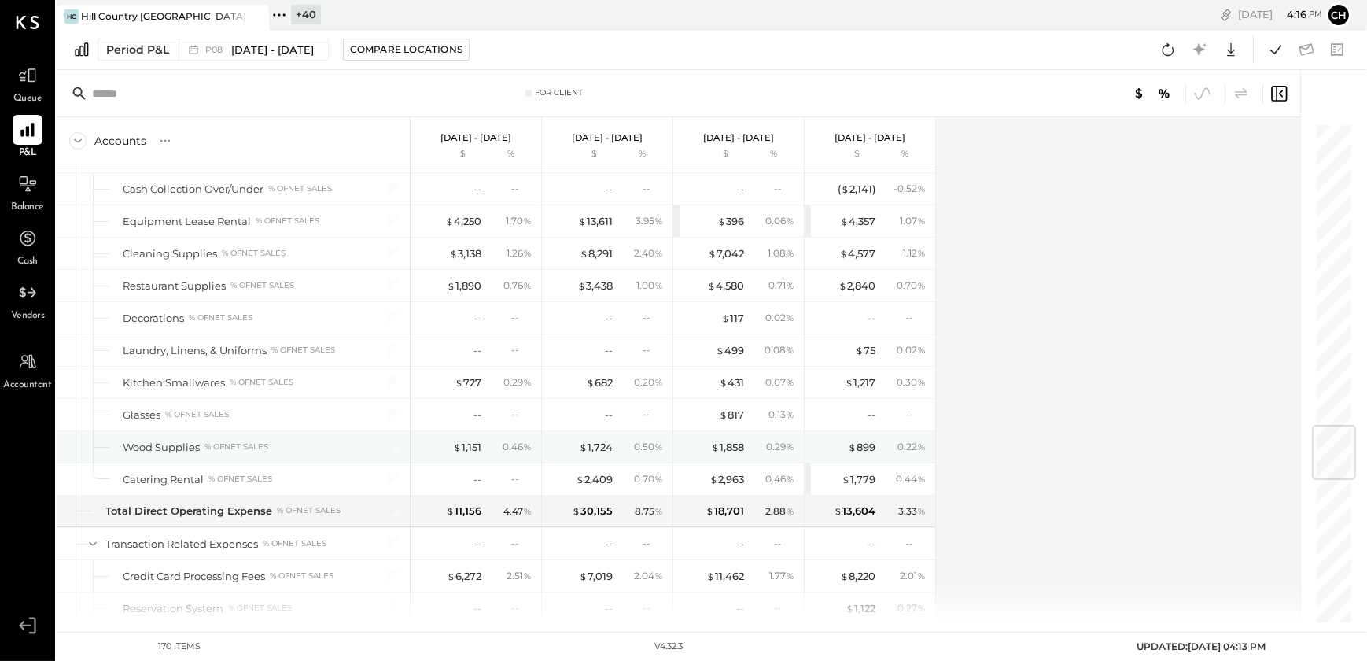
scroll to position [2543, 0]
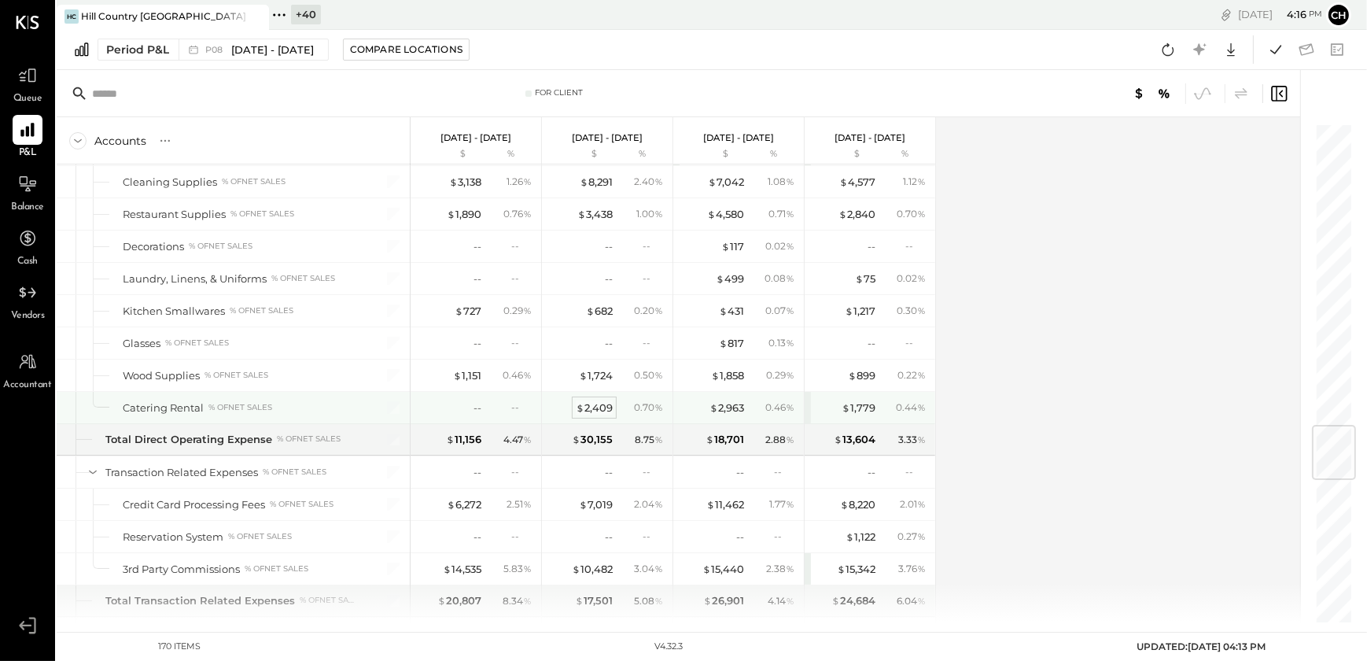
click at [591, 402] on div "$ 2,409" at bounding box center [594, 407] width 37 height 15
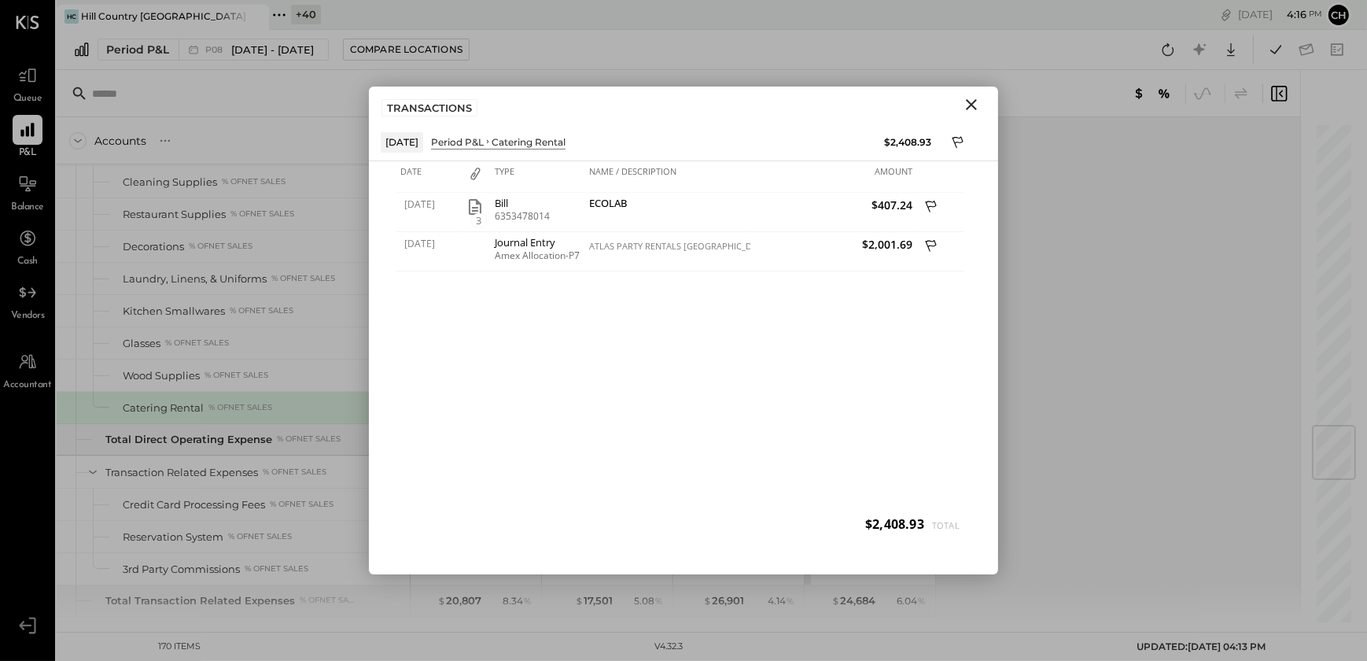
click at [973, 107] on icon "Close" at bounding box center [971, 104] width 19 height 19
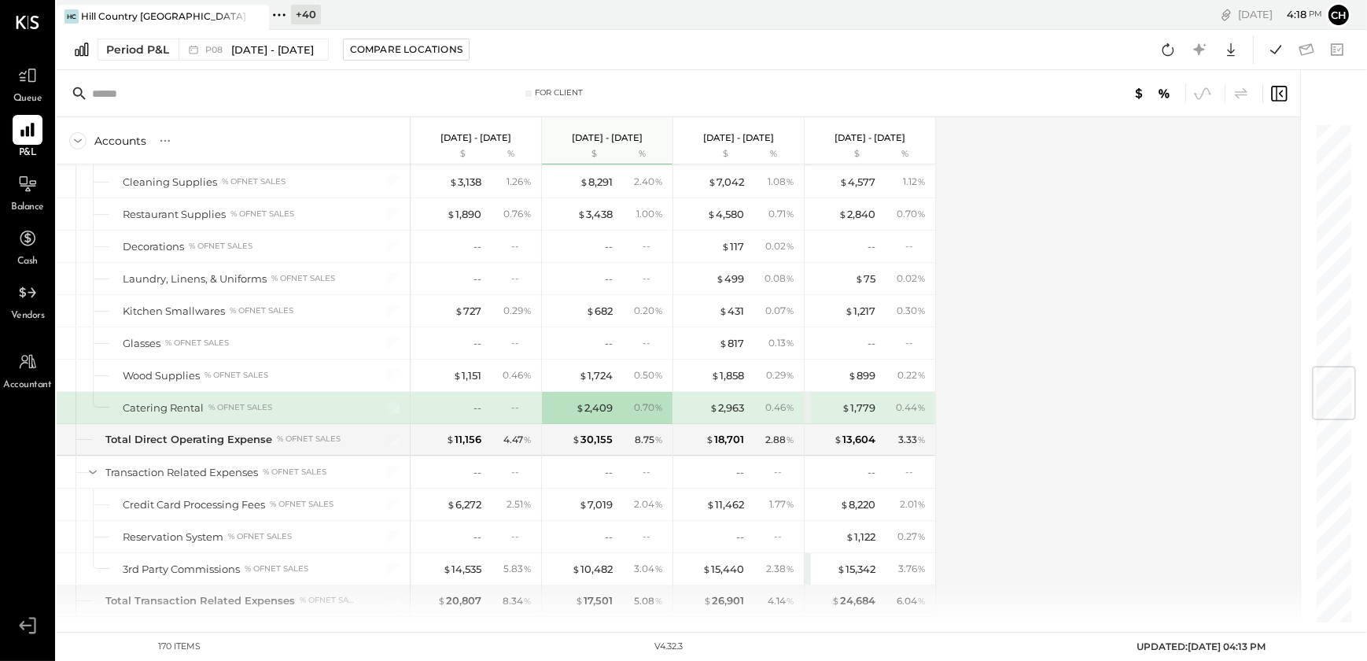
scroll to position [2043, 0]
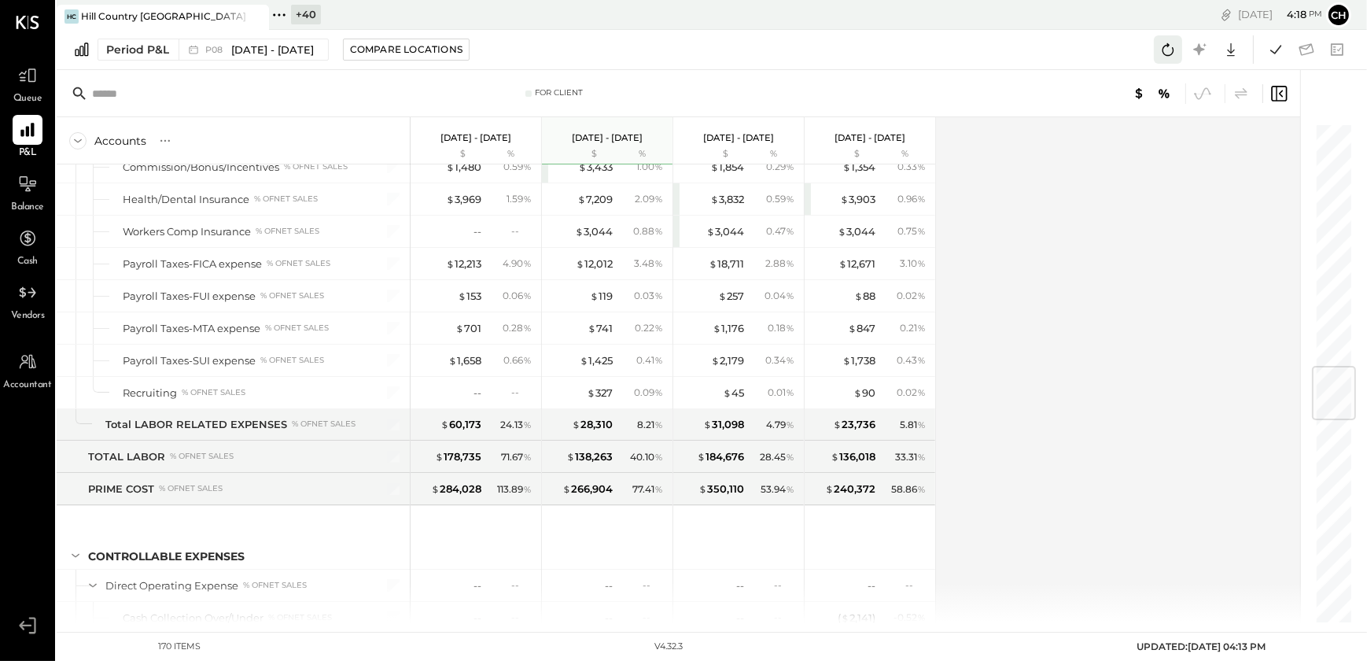
click at [1164, 51] on icon at bounding box center [1169, 49] width 12 height 13
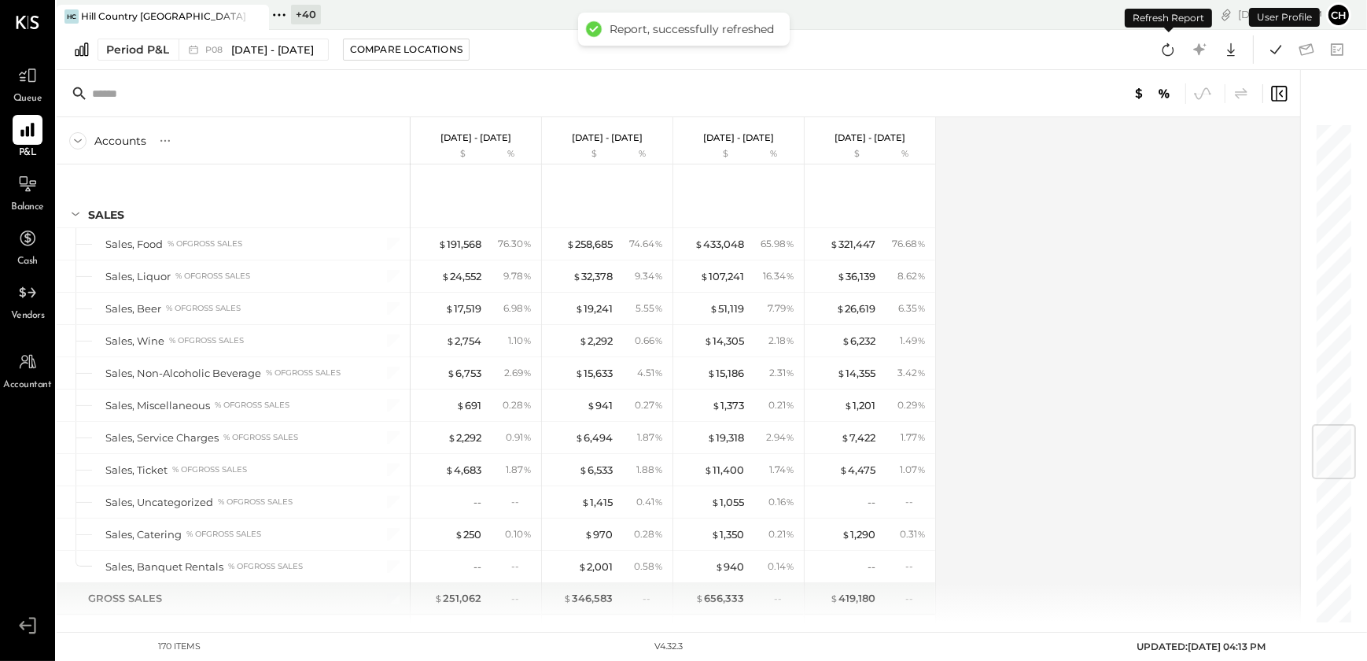
scroll to position [2535, 0]
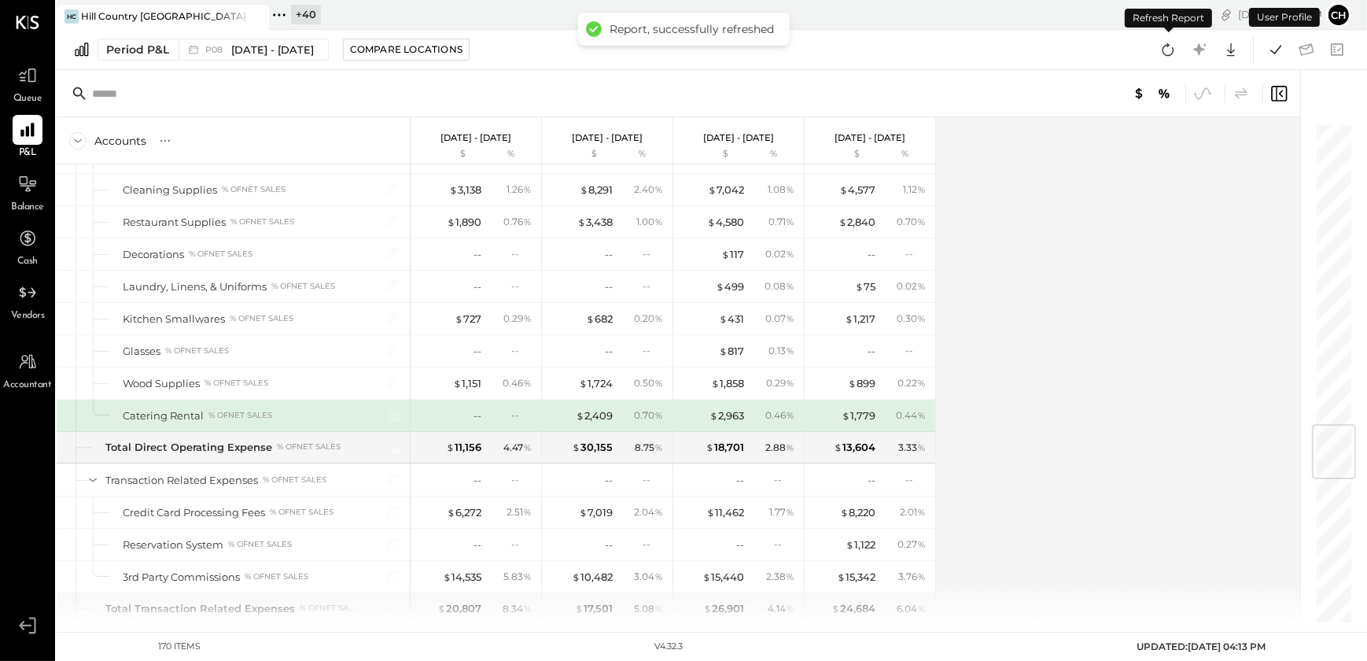
click at [1164, 51] on icon at bounding box center [1169, 49] width 12 height 13
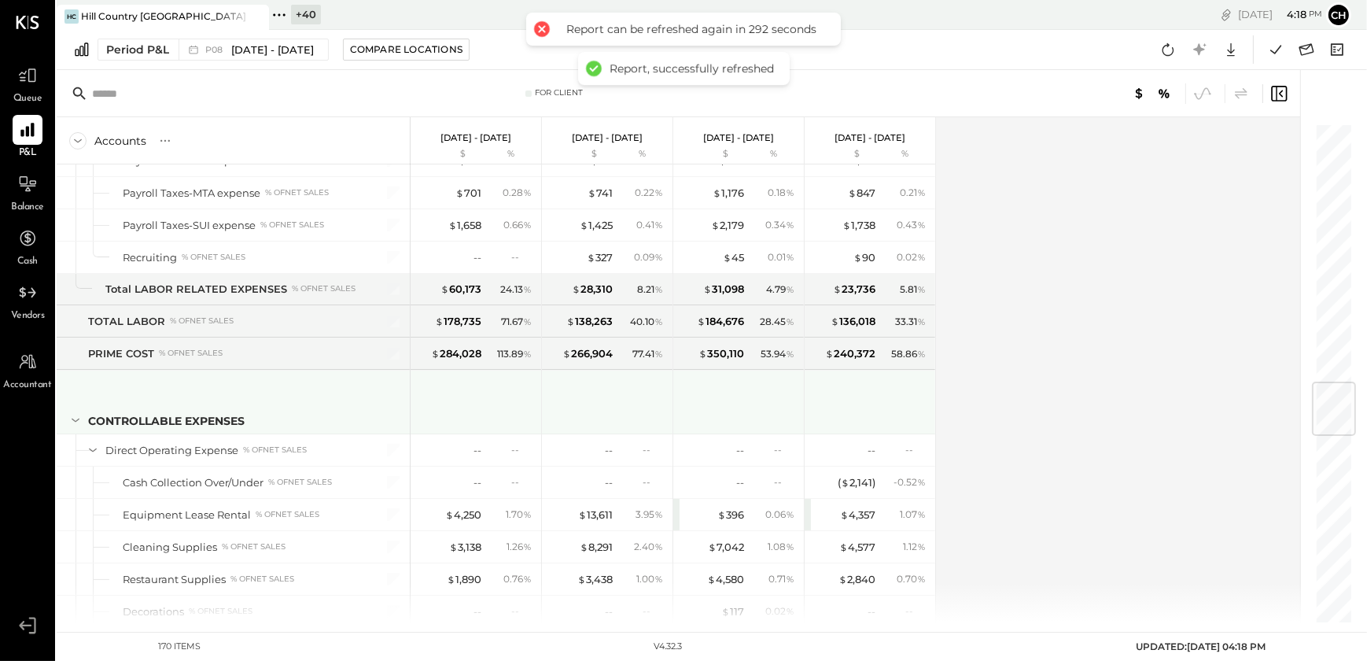
scroll to position [1963, 0]
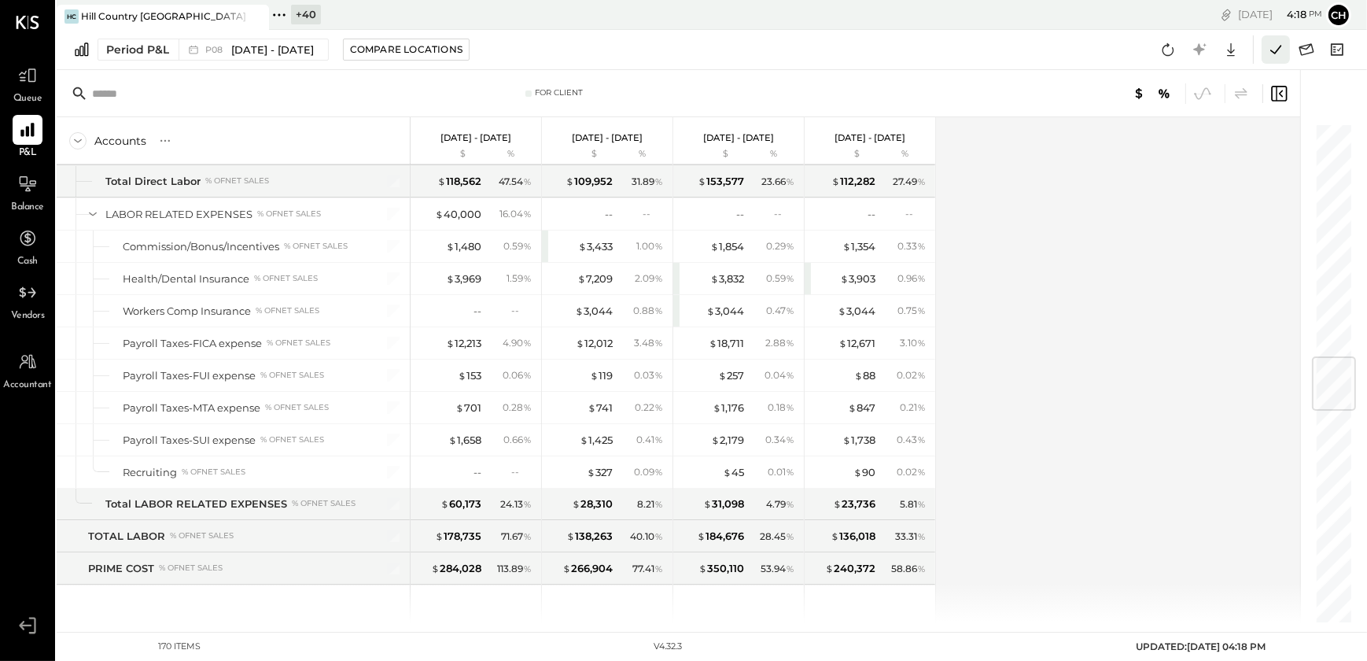
click at [1277, 54] on icon at bounding box center [1276, 49] width 20 height 20
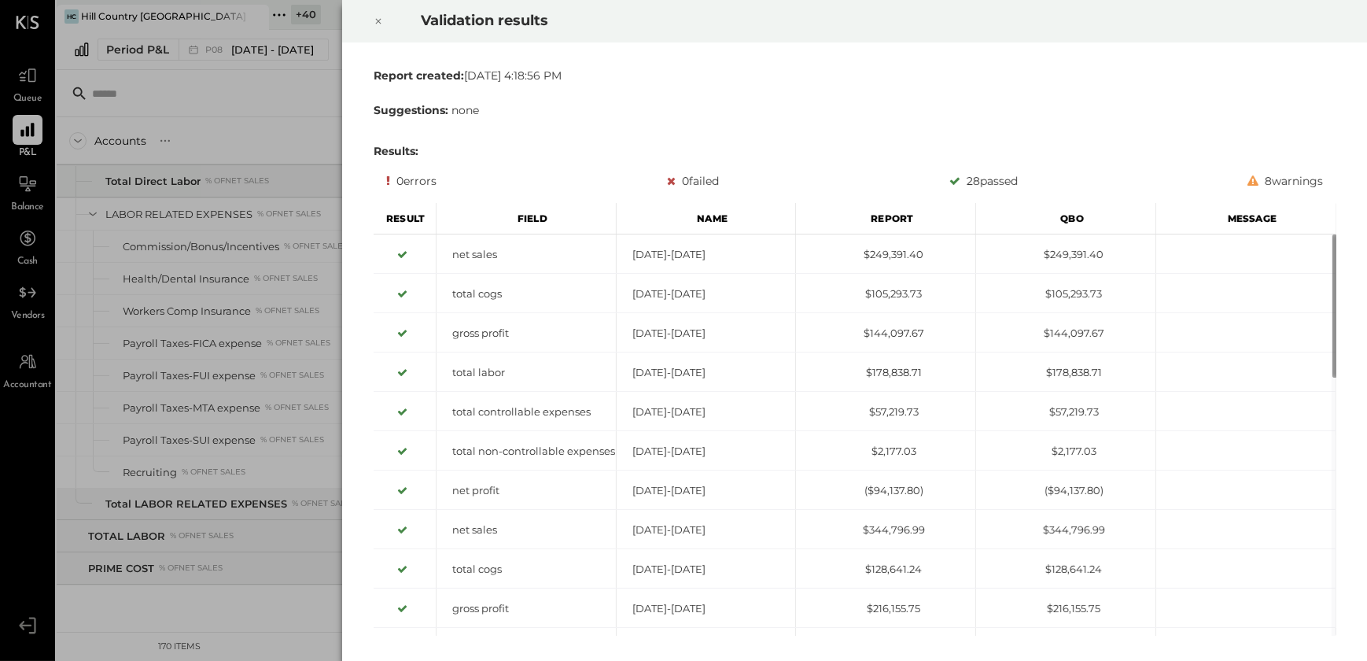
click at [378, 25] on icon at bounding box center [378, 21] width 9 height 19
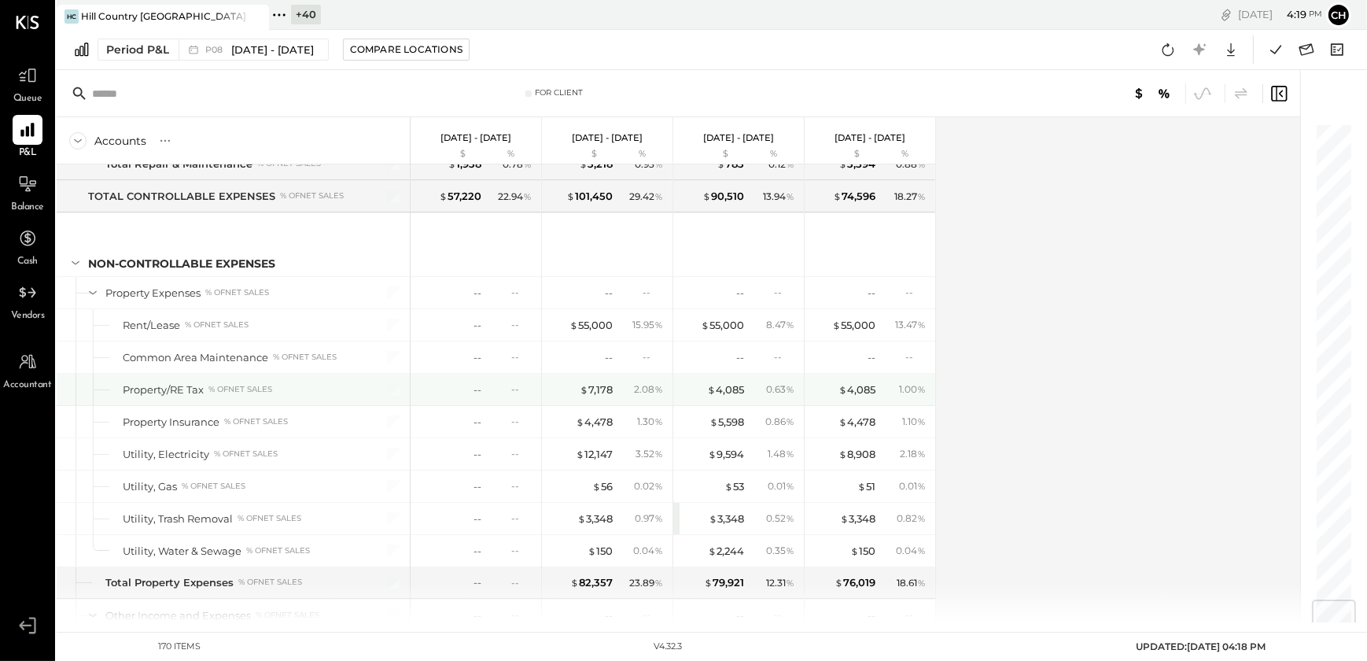
scroll to position [4005, 0]
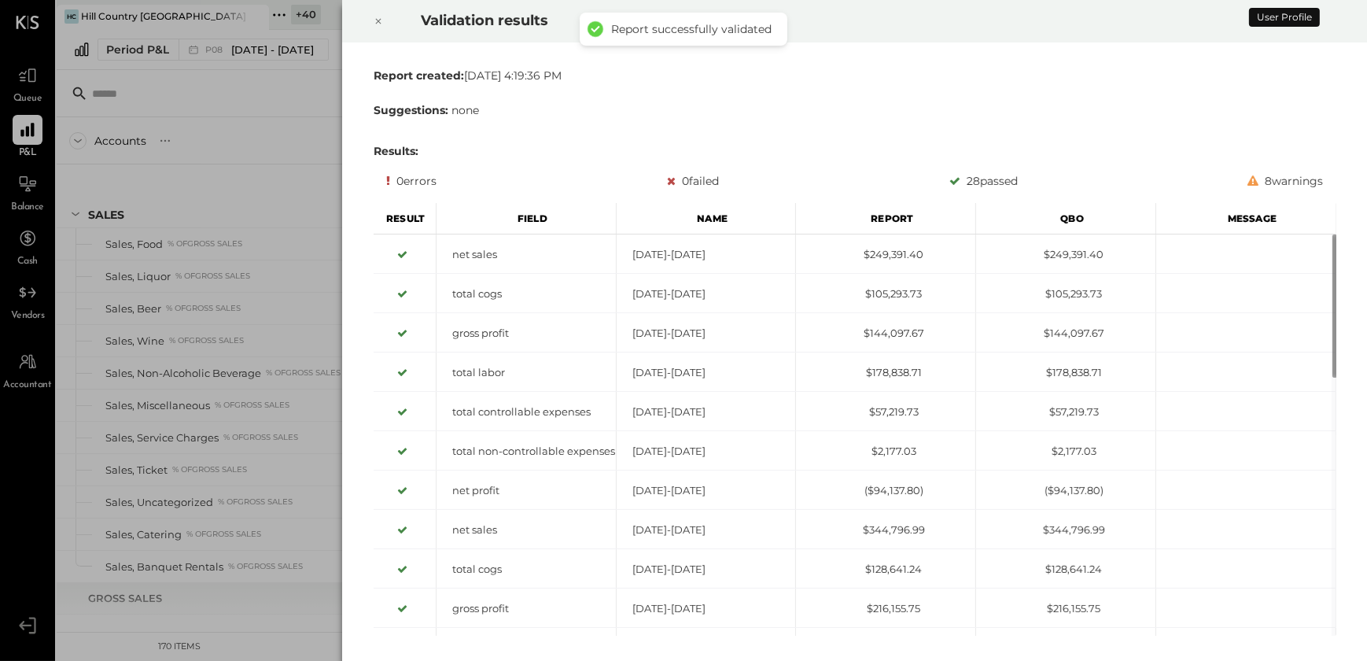
scroll to position [2535, 0]
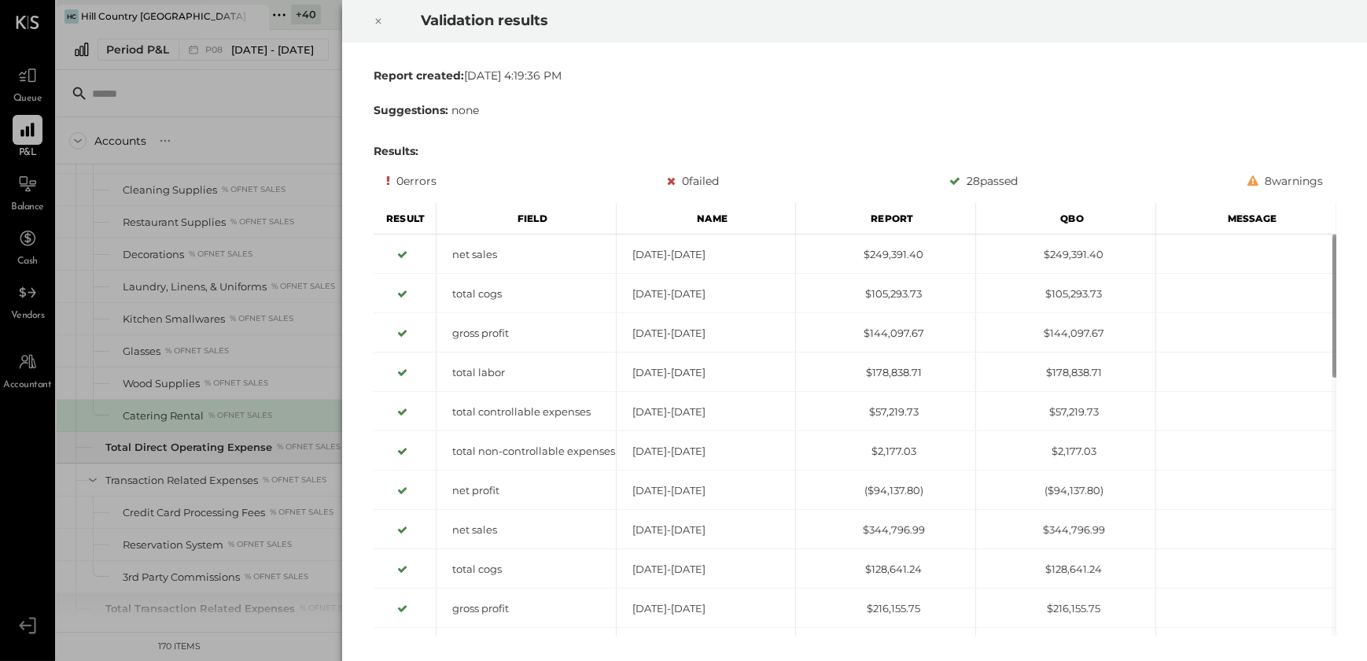
click at [381, 21] on icon at bounding box center [378, 21] width 9 height 19
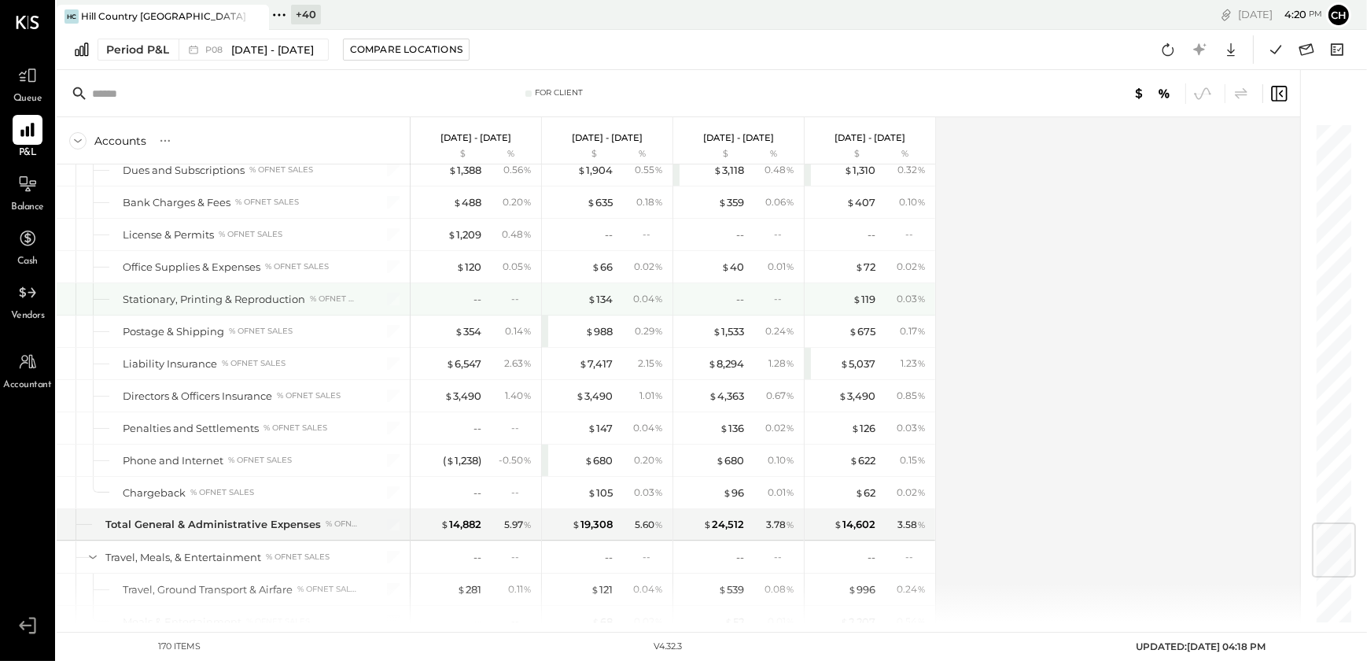
scroll to position [3433, 0]
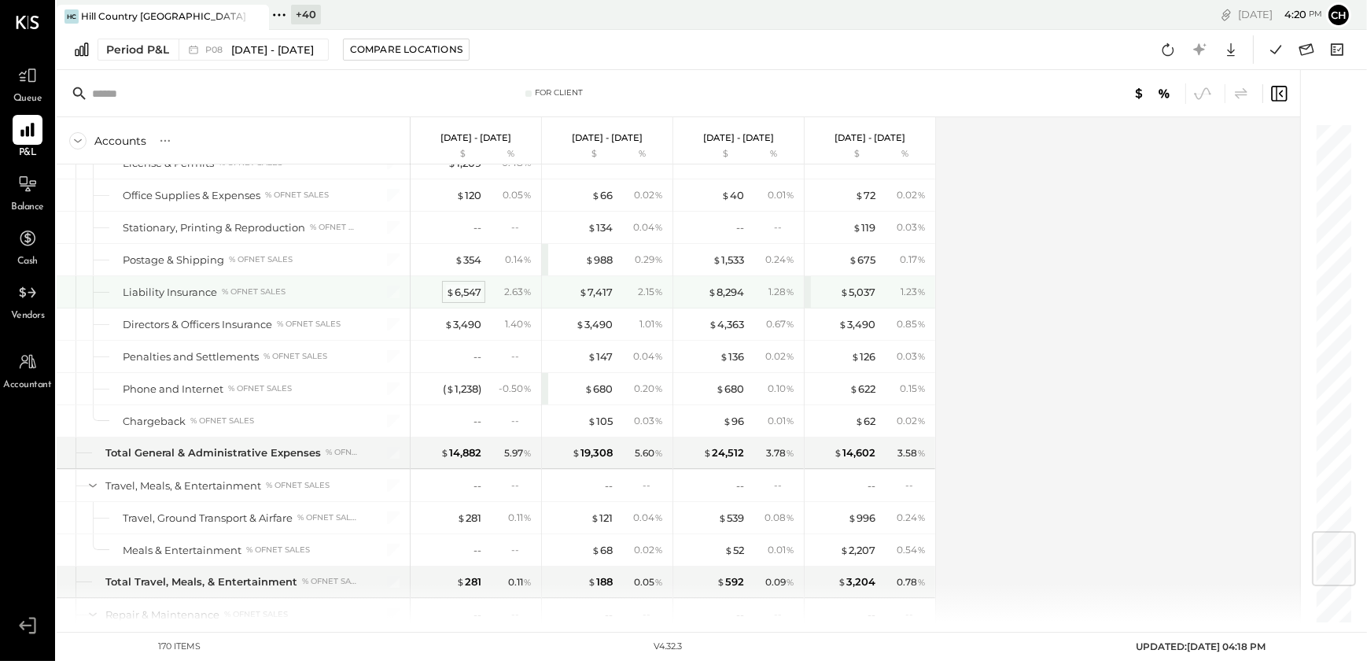
click at [462, 285] on div "$ 6,547" at bounding box center [463, 292] width 35 height 15
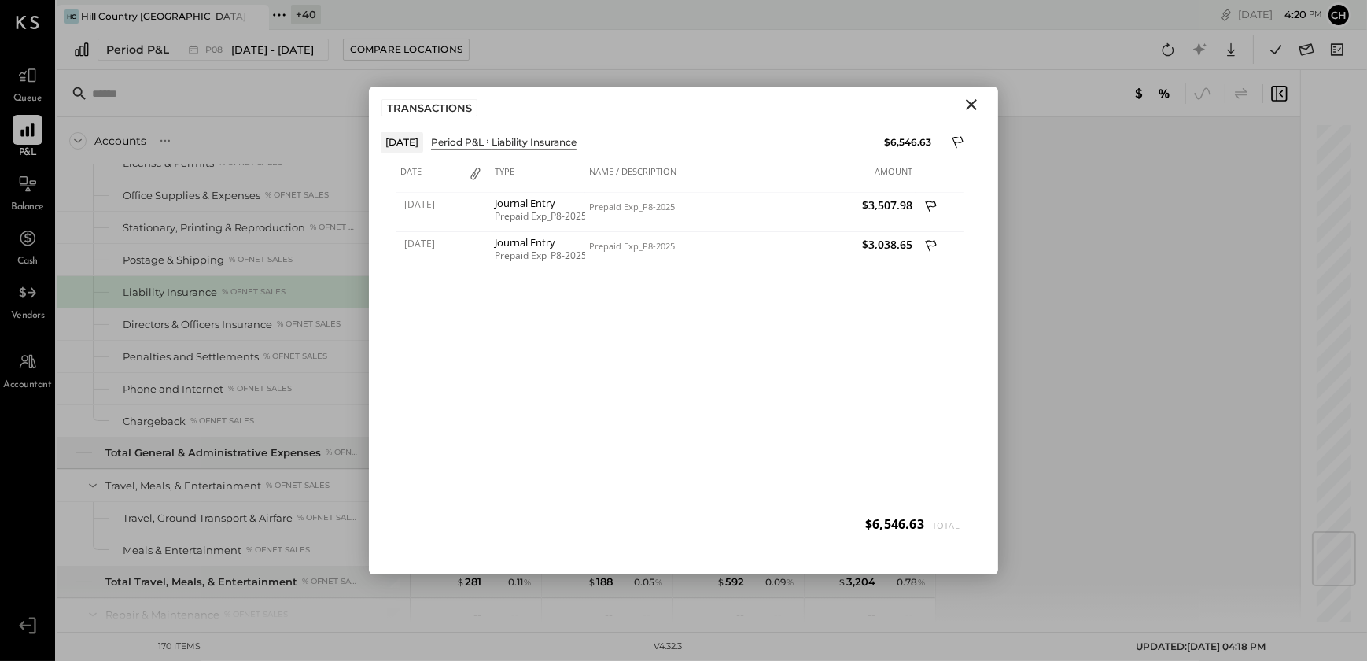
click at [973, 105] on icon "Close" at bounding box center [971, 104] width 11 height 11
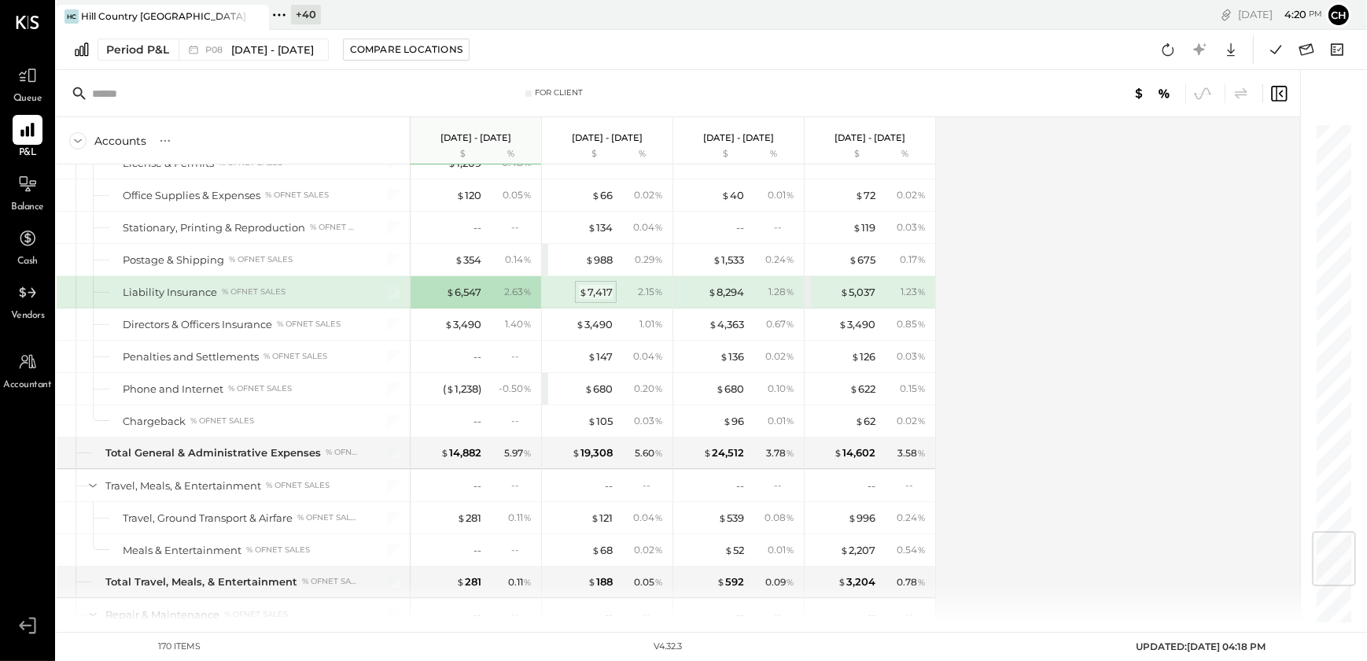
click at [606, 285] on div "$ 7,417" at bounding box center [596, 292] width 34 height 15
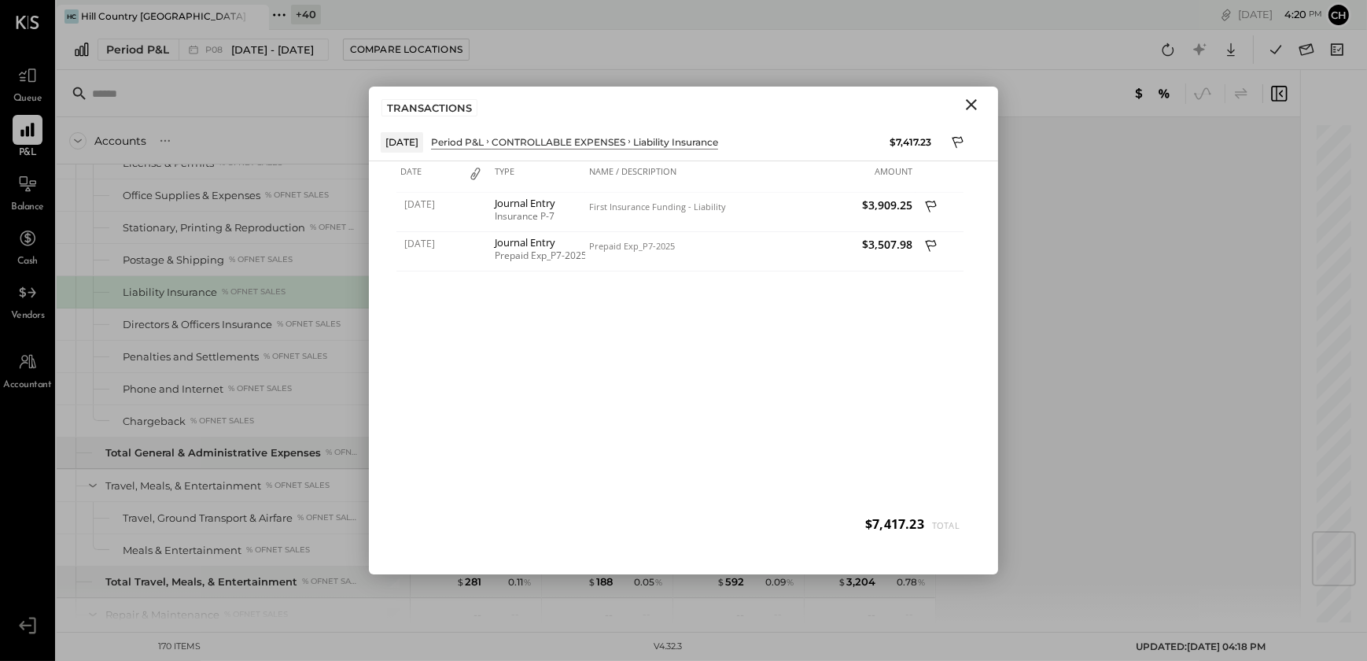
click at [968, 110] on icon "Close" at bounding box center [971, 104] width 19 height 19
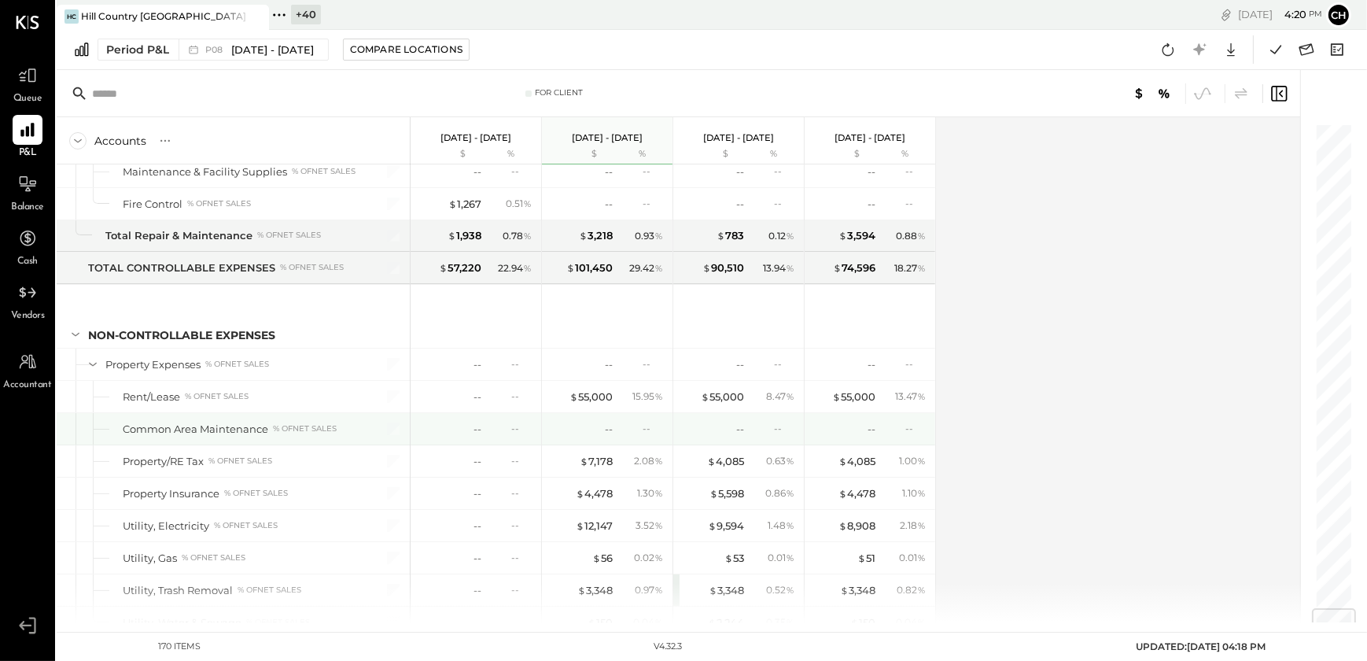
scroll to position [4077, 0]
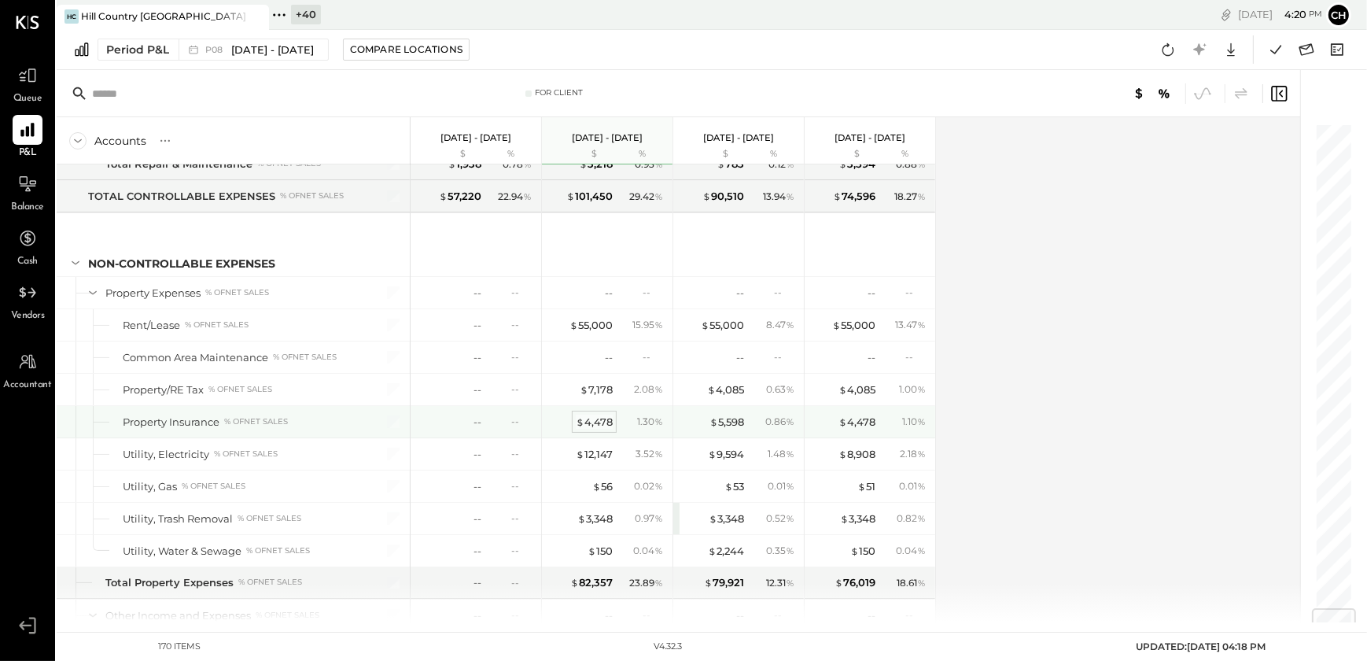
click at [607, 415] on div "$ 4,478" at bounding box center [594, 422] width 37 height 15
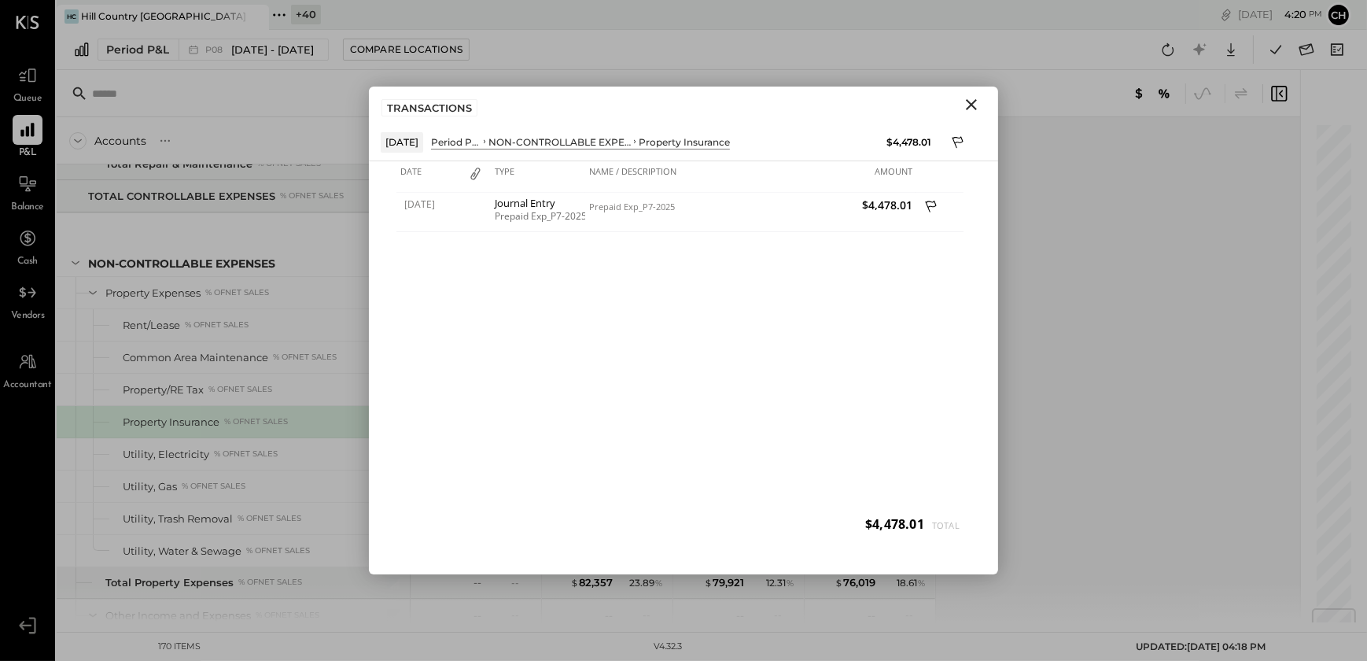
click at [969, 102] on icon "Close" at bounding box center [971, 104] width 11 height 11
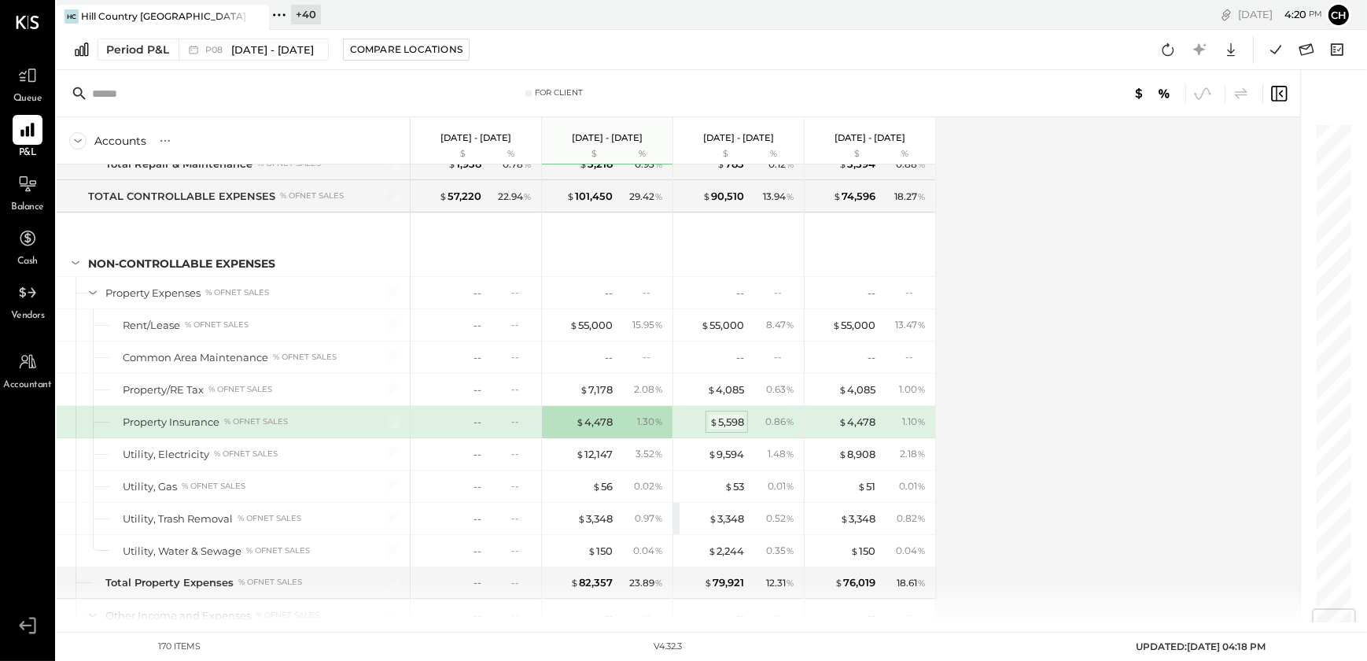
click at [731, 415] on div "$ 5,598" at bounding box center [727, 422] width 35 height 15
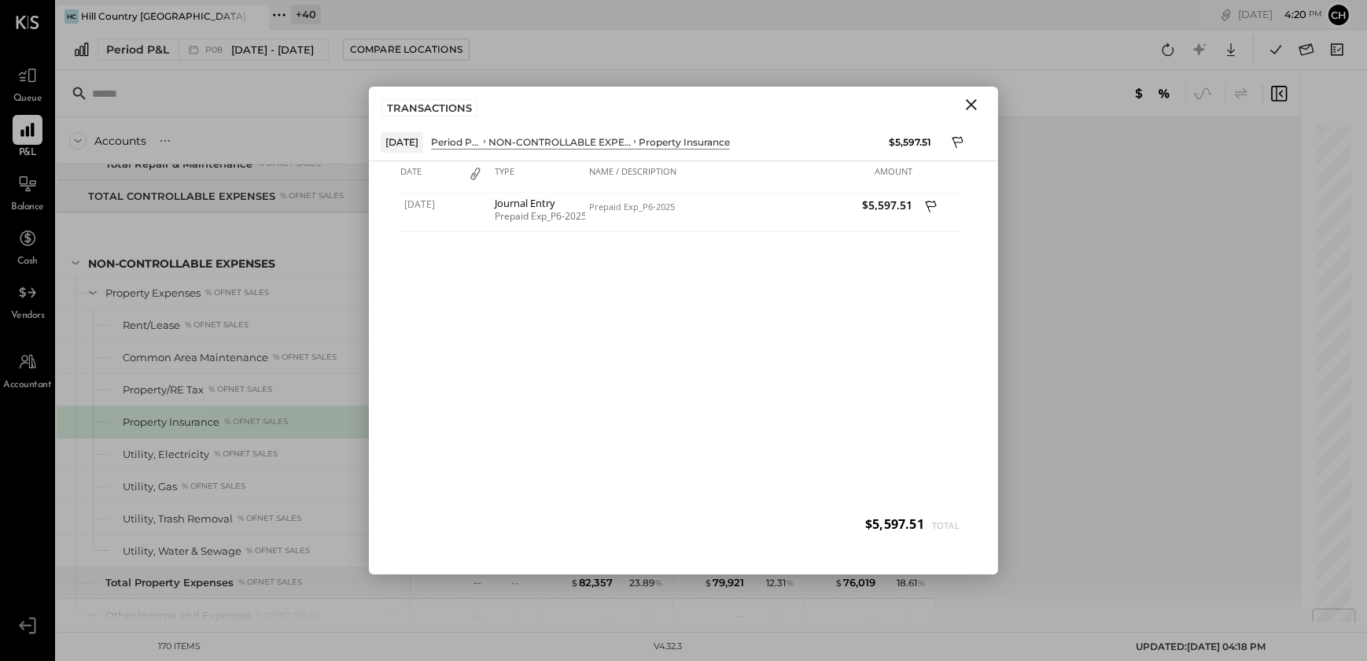
click at [973, 110] on icon "Close" at bounding box center [971, 104] width 19 height 19
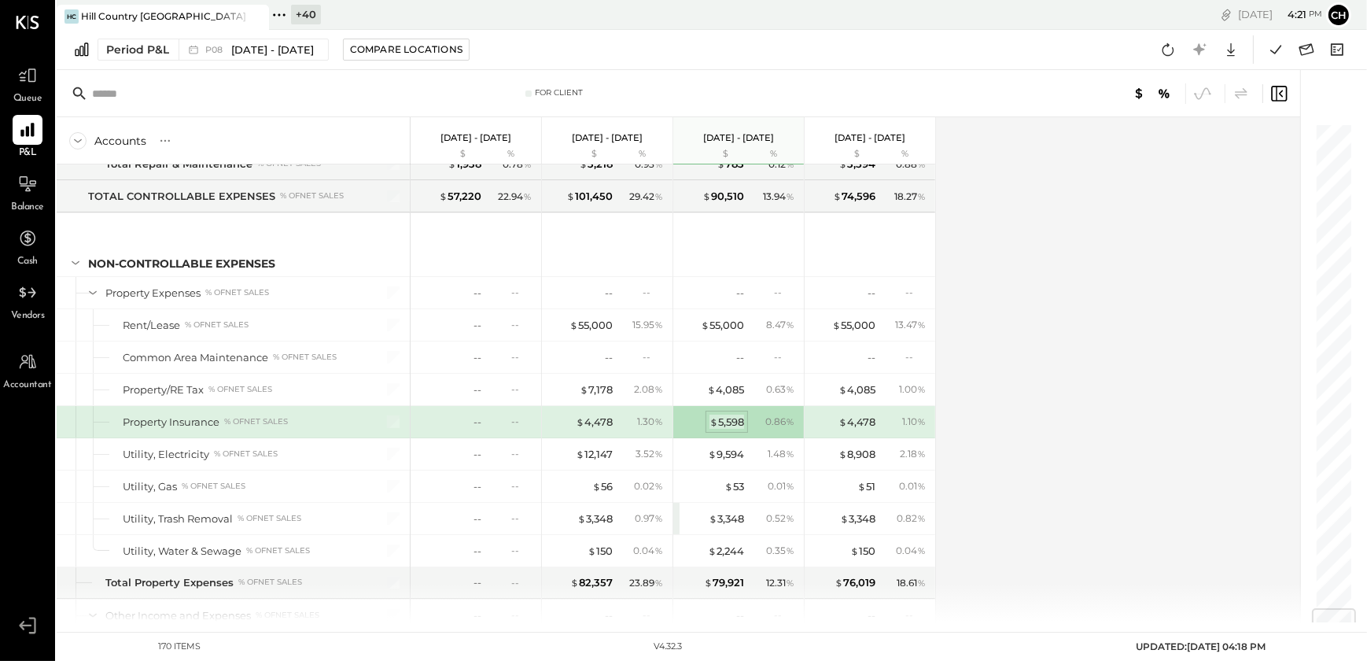
click at [730, 415] on div "$ 5,598" at bounding box center [727, 422] width 35 height 15
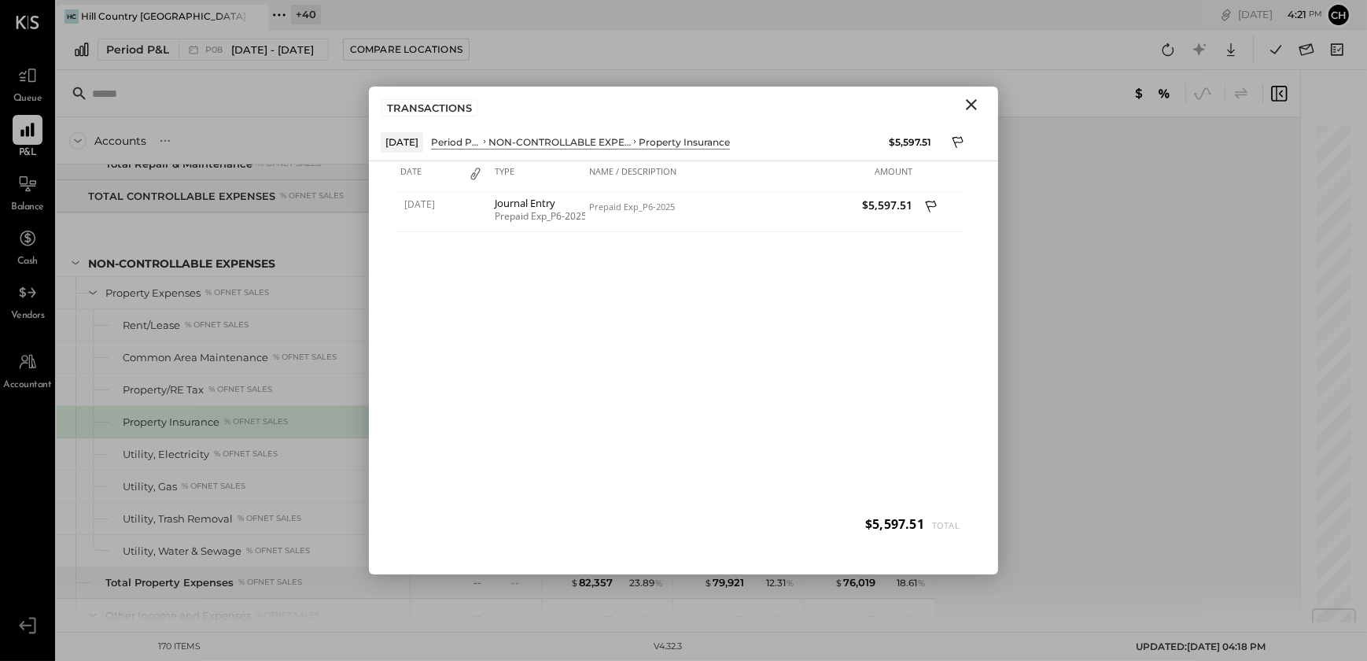
click at [967, 107] on icon "Close" at bounding box center [971, 104] width 19 height 19
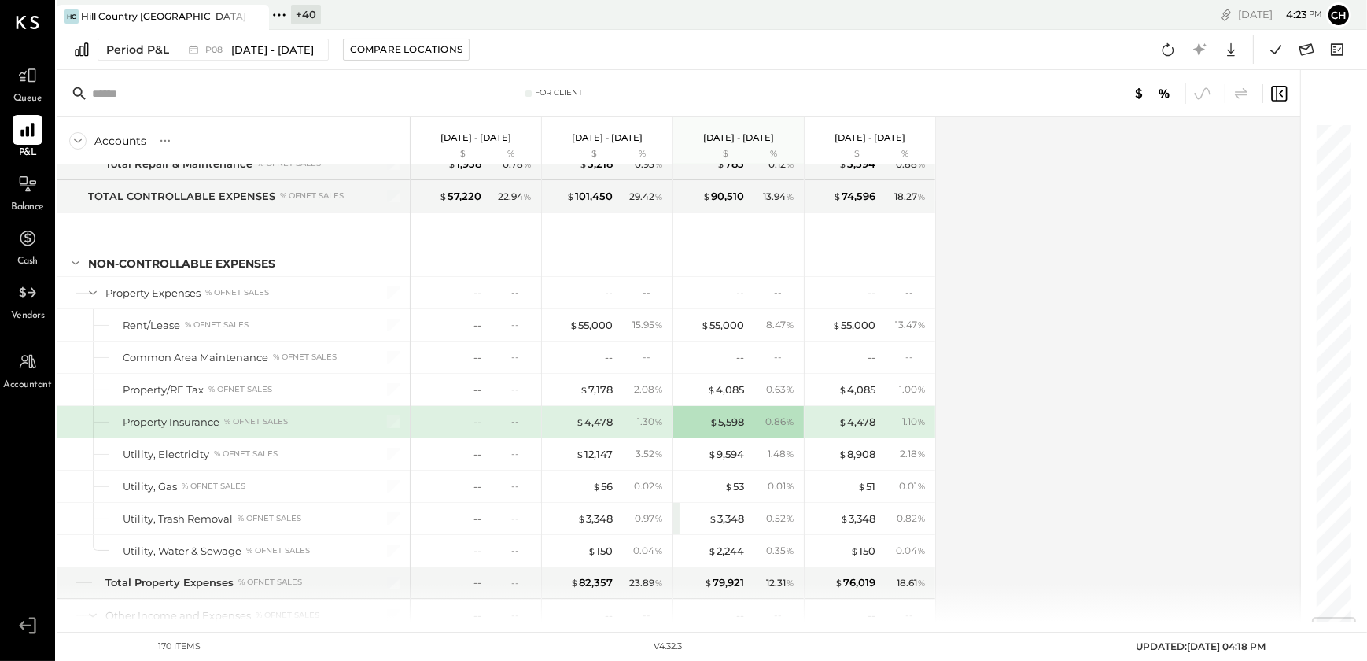
scroll to position [4148, 0]
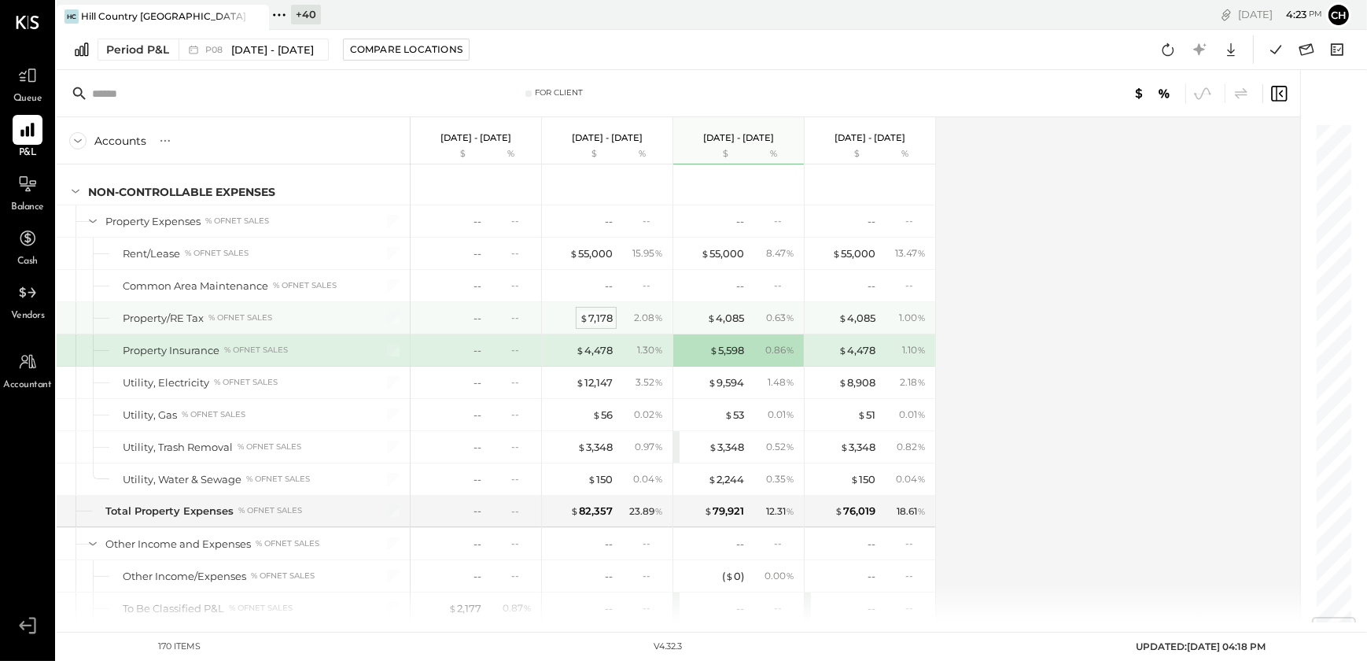
click at [598, 311] on div "$ 7,178" at bounding box center [596, 318] width 33 height 15
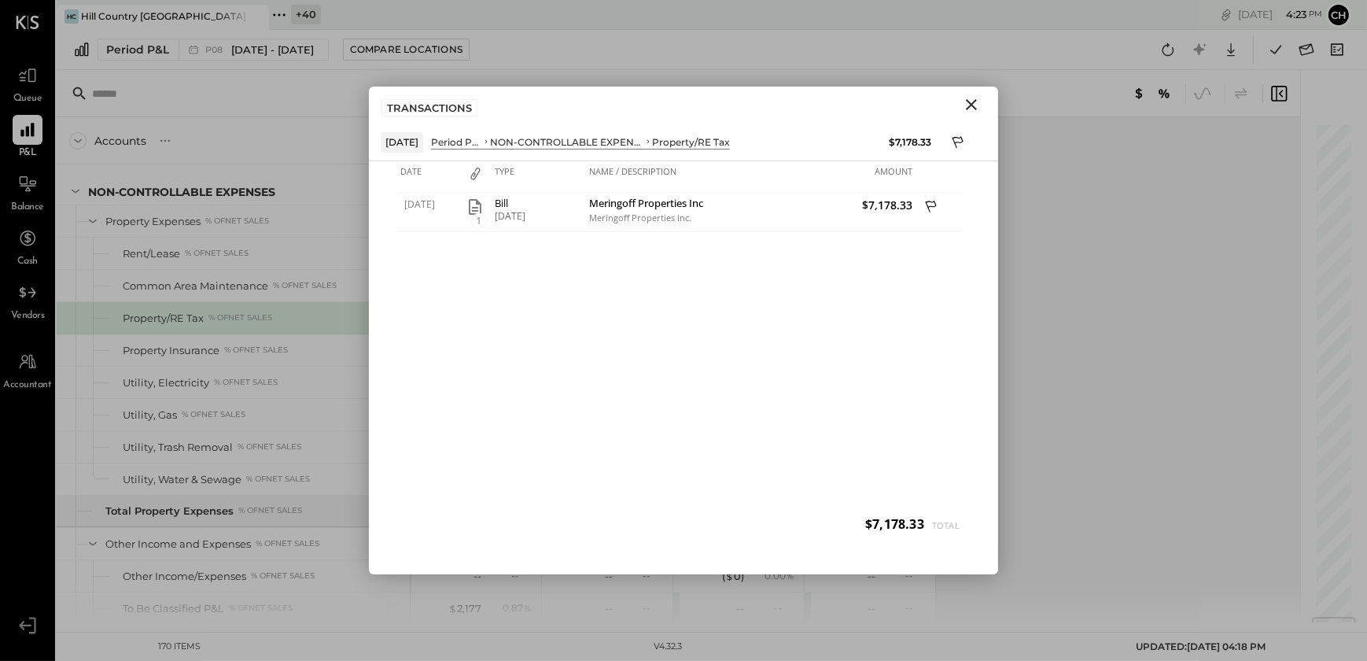
click at [967, 105] on icon "Close" at bounding box center [971, 104] width 19 height 19
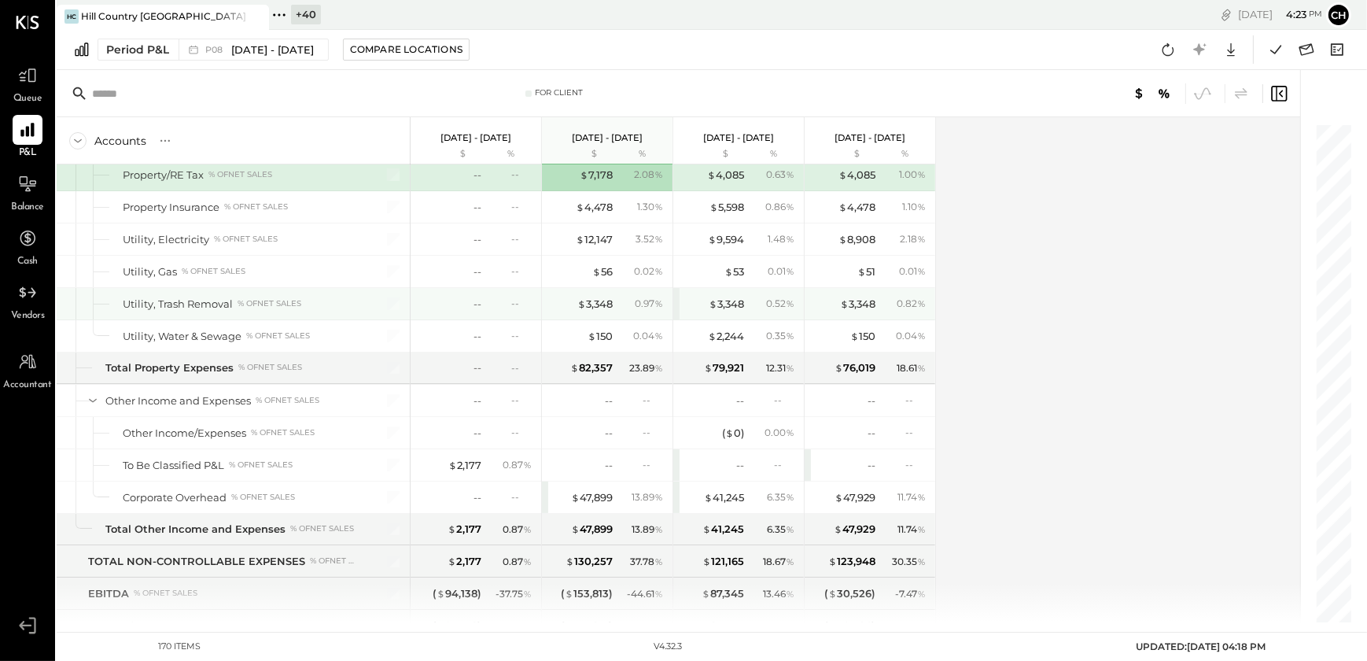
scroll to position [4340, 0]
